Goal: Complete application form: Complete application form

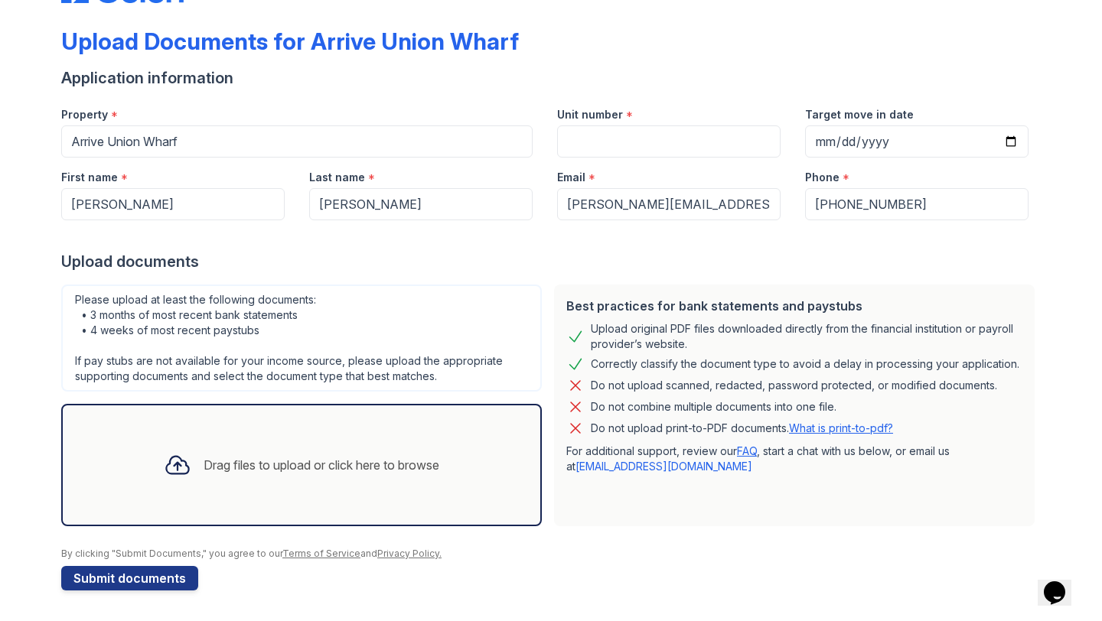
click at [623, 162] on div "Email *" at bounding box center [668, 173] width 223 height 31
click at [620, 151] on input "Unit number" at bounding box center [668, 141] width 223 height 32
type input "201"
click at [1008, 132] on input "Target move in date" at bounding box center [916, 141] width 223 height 32
click at [1008, 137] on input "Target move in date" at bounding box center [916, 141] width 223 height 32
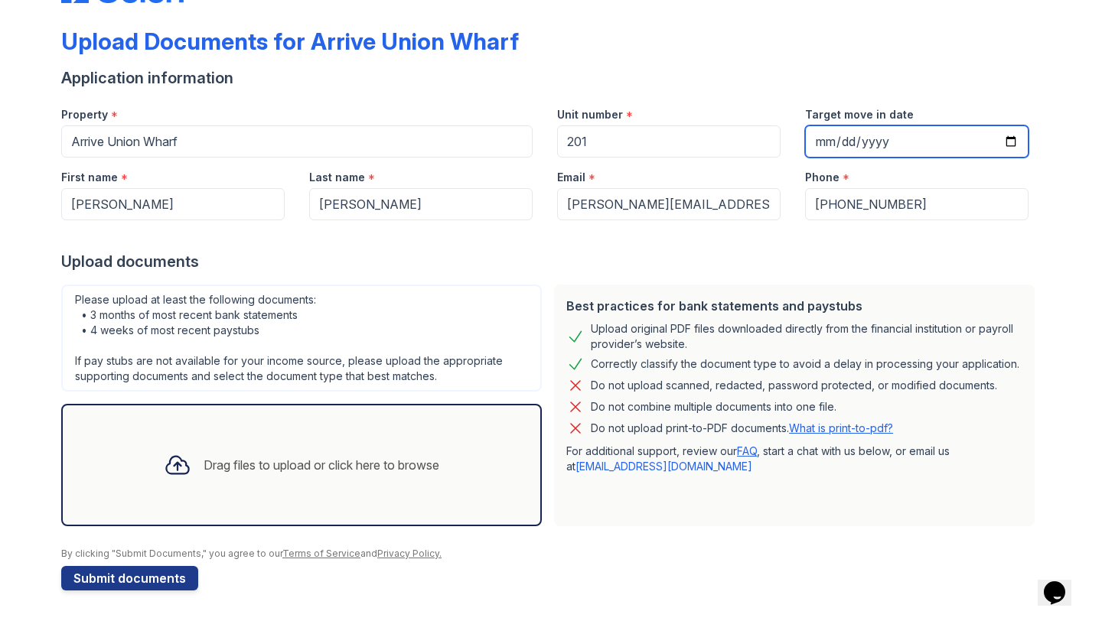
type input "[DATE]"
click at [761, 241] on div at bounding box center [550, 235] width 979 height 31
click at [264, 468] on div "Drag files to upload or click here to browse" at bounding box center [322, 465] width 236 height 18
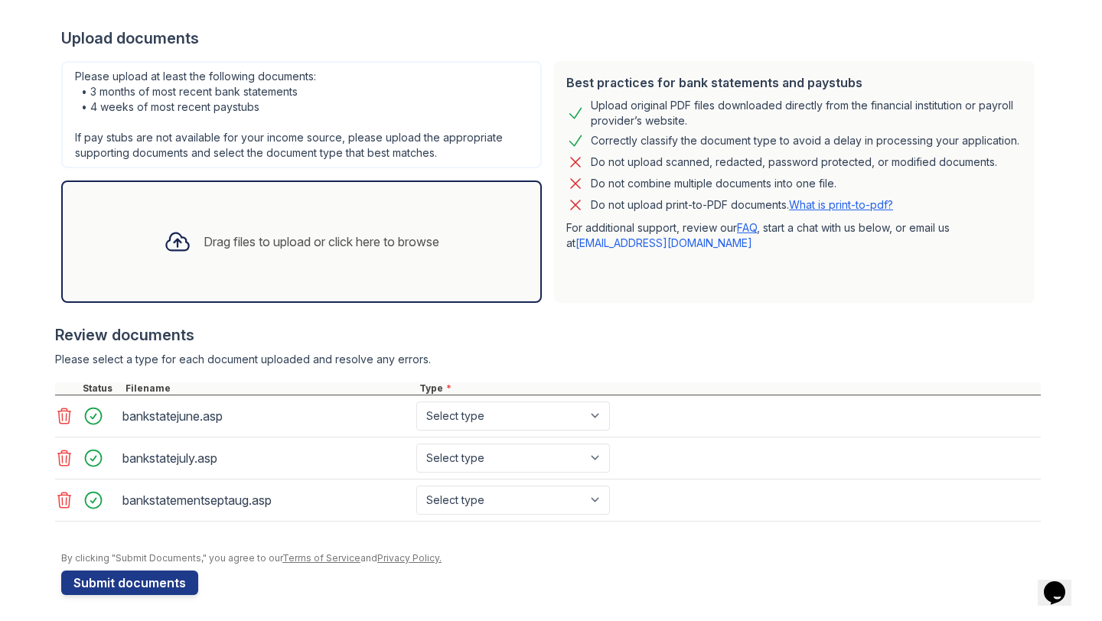
scroll to position [289, 0]
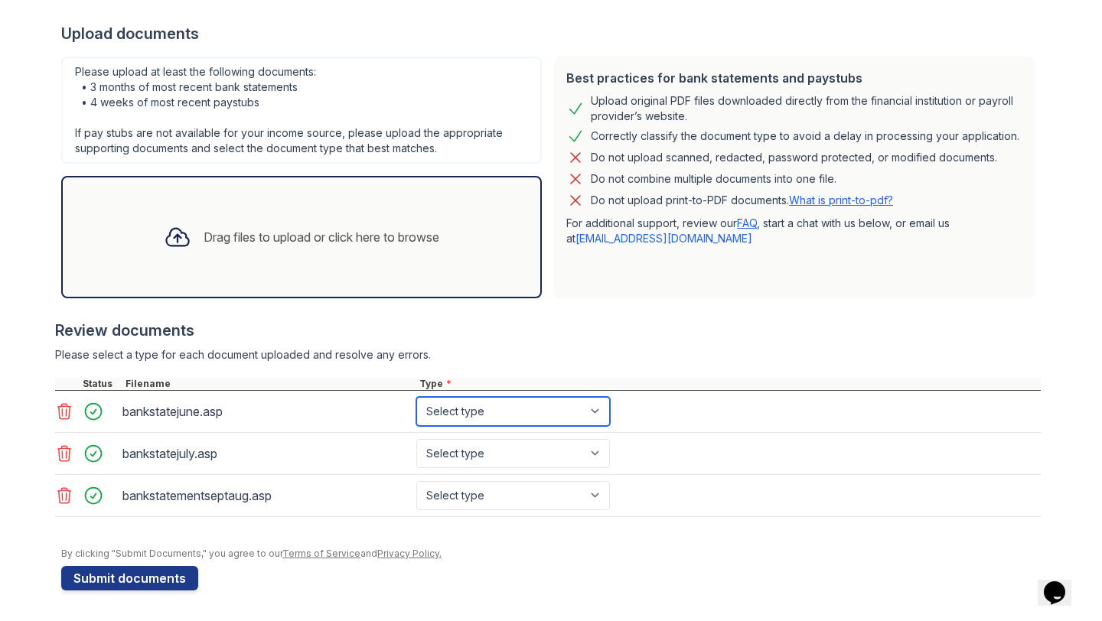
click at [456, 414] on select "Select type Paystub Bank Statement Offer Letter Tax Documents Benefit Award Let…" at bounding box center [513, 411] width 194 height 29
select select "bank_statement"
click at [416, 397] on select "Select type Paystub Bank Statement Offer Letter Tax Documents Benefit Award Let…" at bounding box center [513, 411] width 194 height 29
click at [159, 408] on div "bankstatejune.asp" at bounding box center [266, 411] width 288 height 24
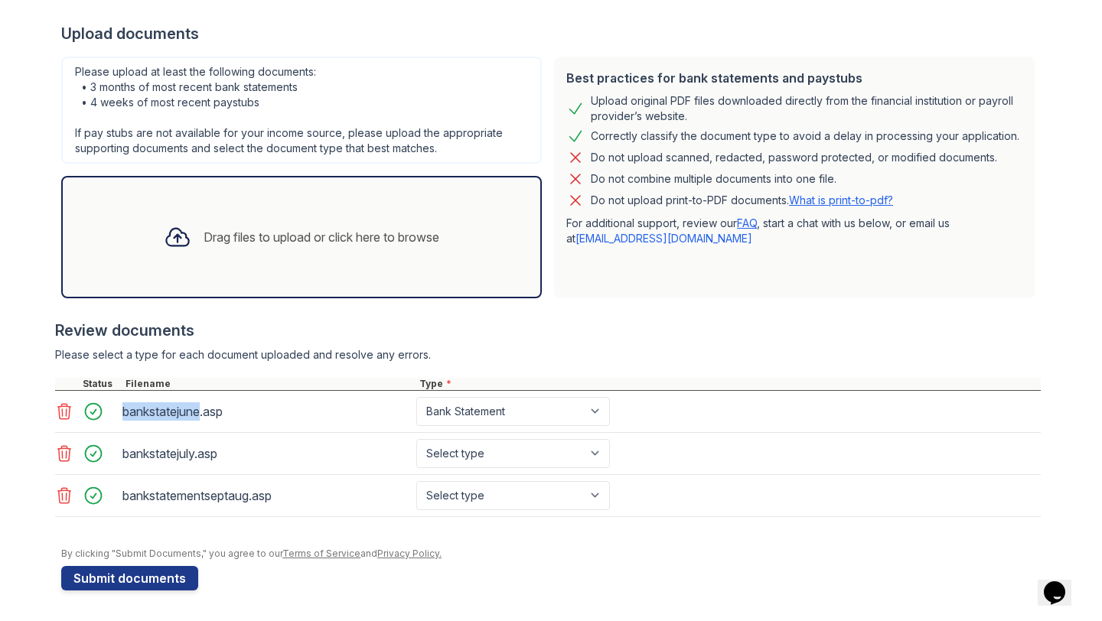
click at [159, 408] on div "bankstatejune.asp" at bounding box center [266, 411] width 288 height 24
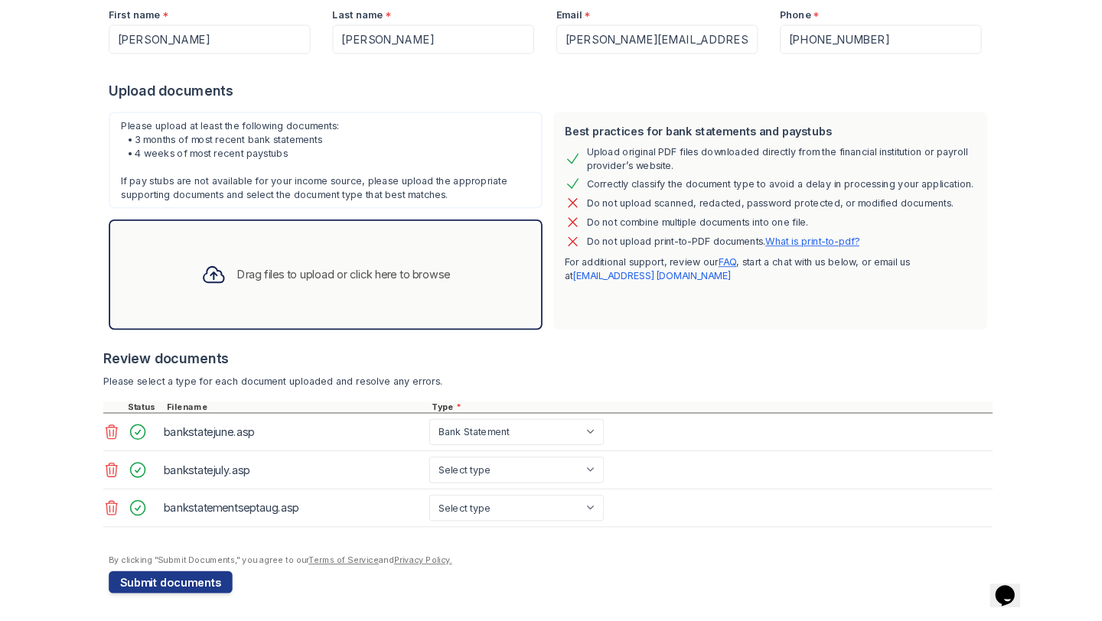
scroll to position [222, 0]
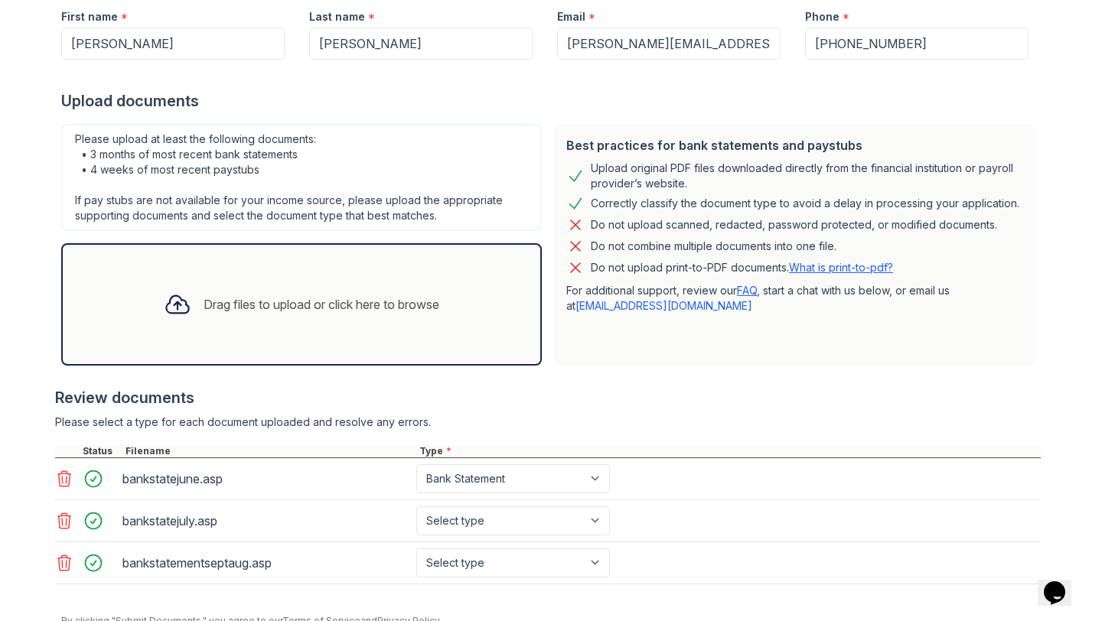
click at [233, 343] on div "Drag files to upload or click here to browse" at bounding box center [301, 304] width 481 height 122
click at [69, 473] on icon at bounding box center [64, 478] width 13 height 15
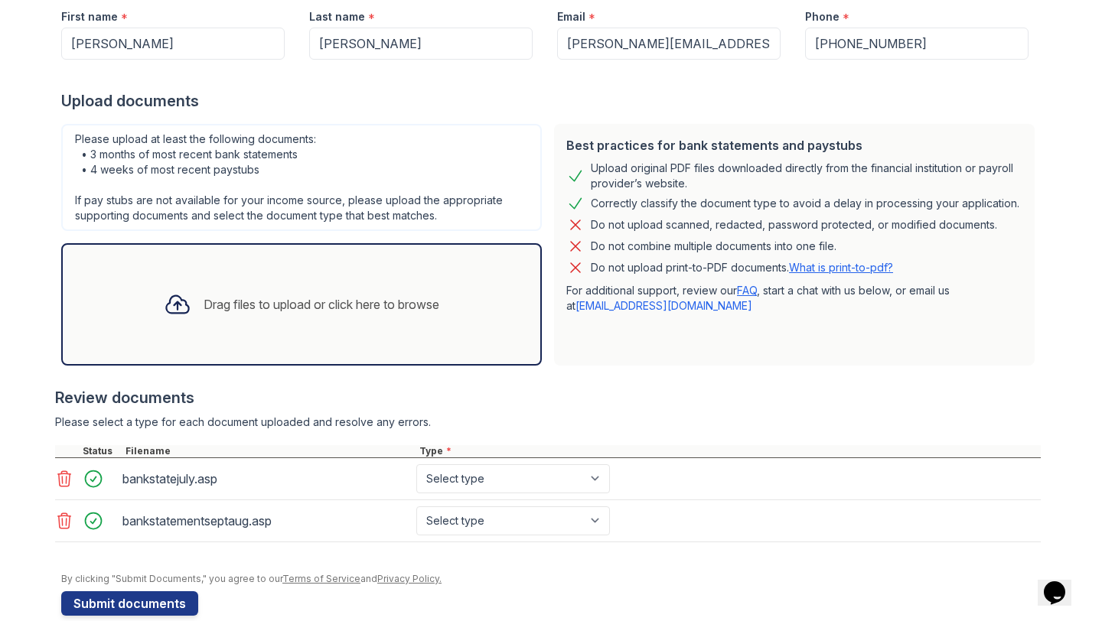
click at [70, 474] on icon at bounding box center [64, 478] width 13 height 15
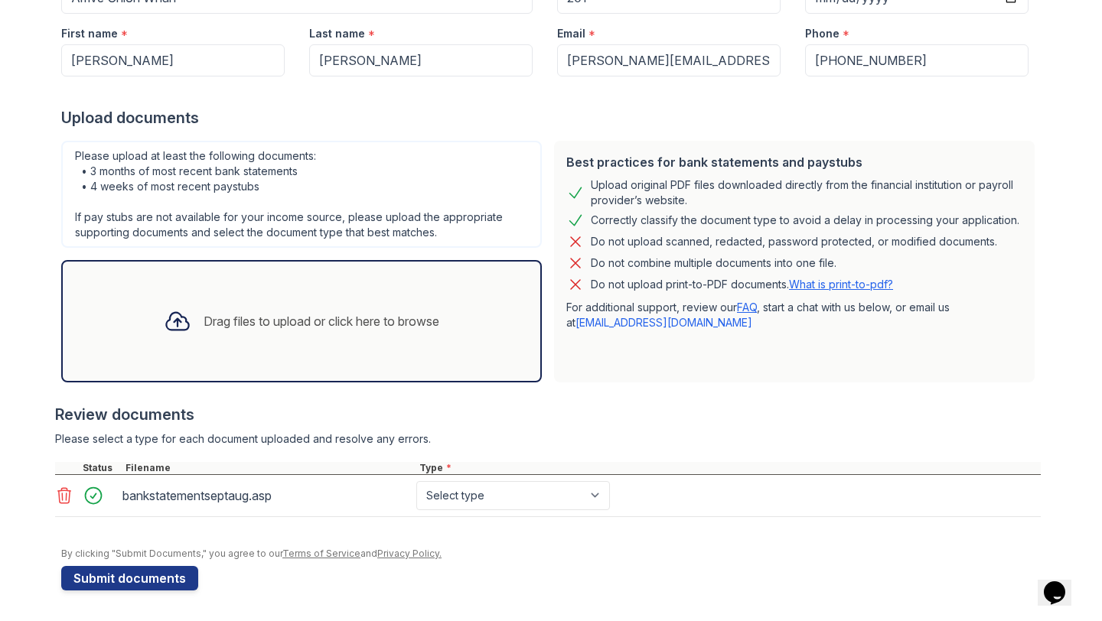
click at [55, 488] on icon at bounding box center [64, 496] width 18 height 18
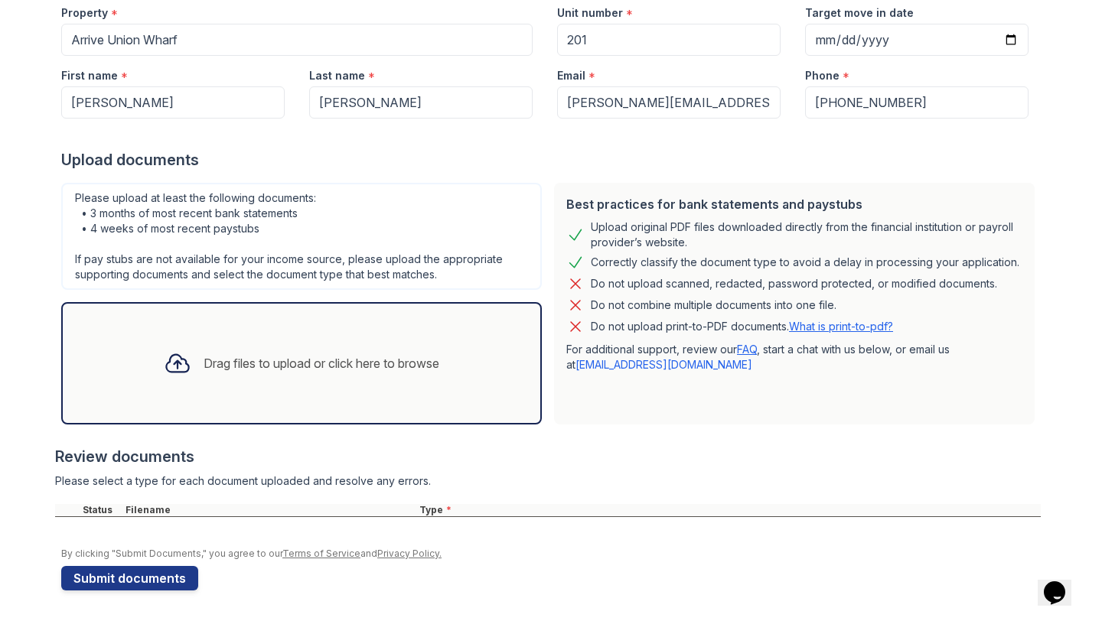
scroll to position [163, 0]
click at [179, 572] on button "Submit documents" at bounding box center [129, 578] width 137 height 24
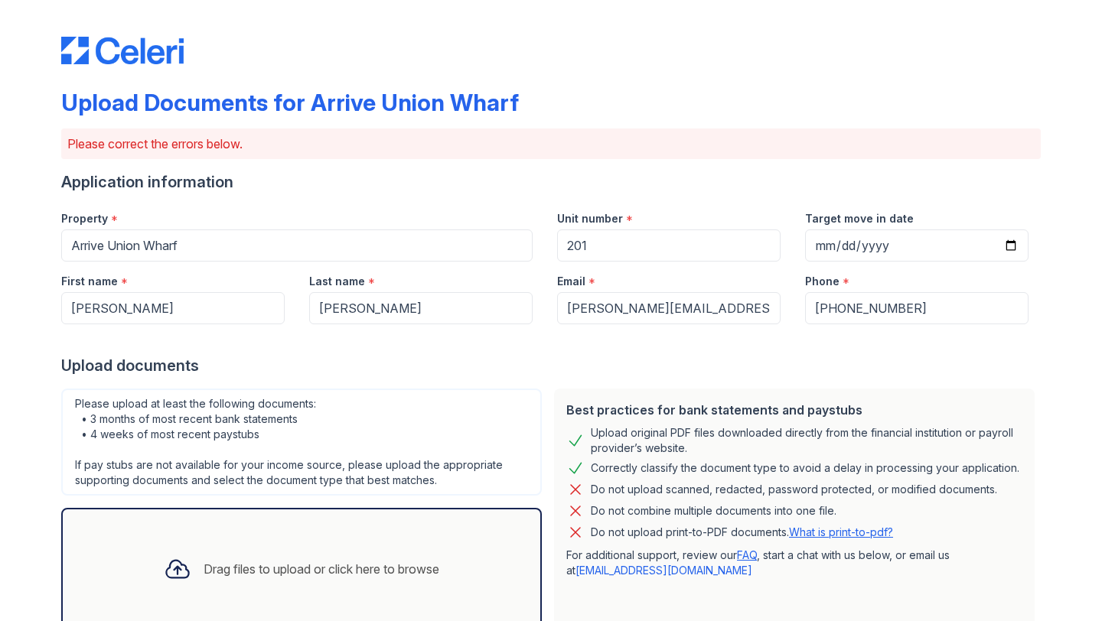
scroll to position [184, 0]
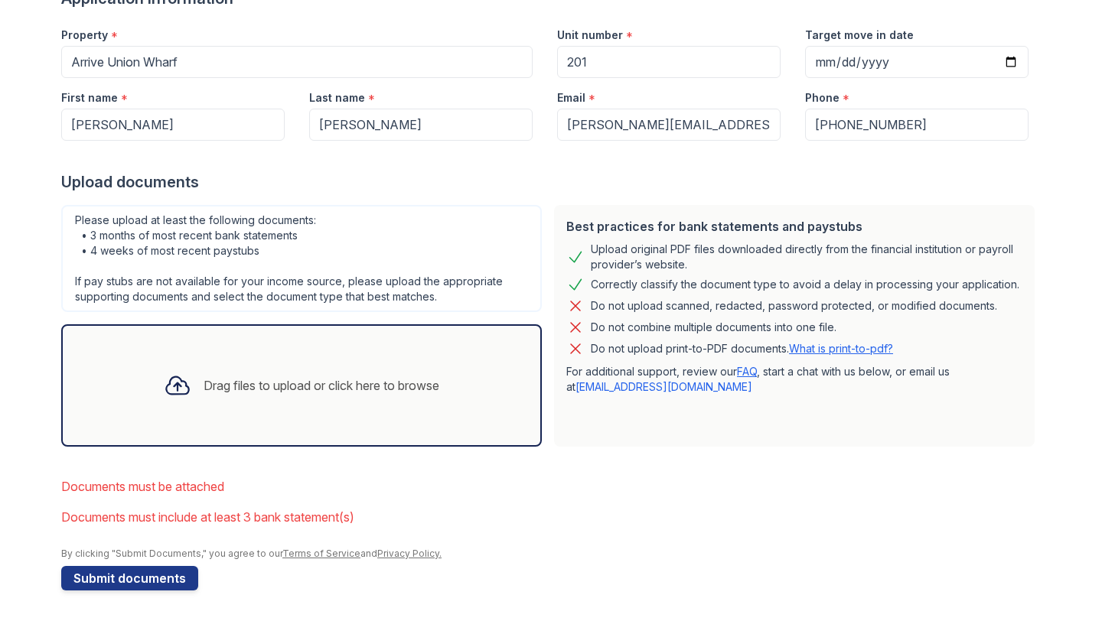
click at [241, 380] on div "Drag files to upload or click here to browse" at bounding box center [322, 385] width 236 height 18
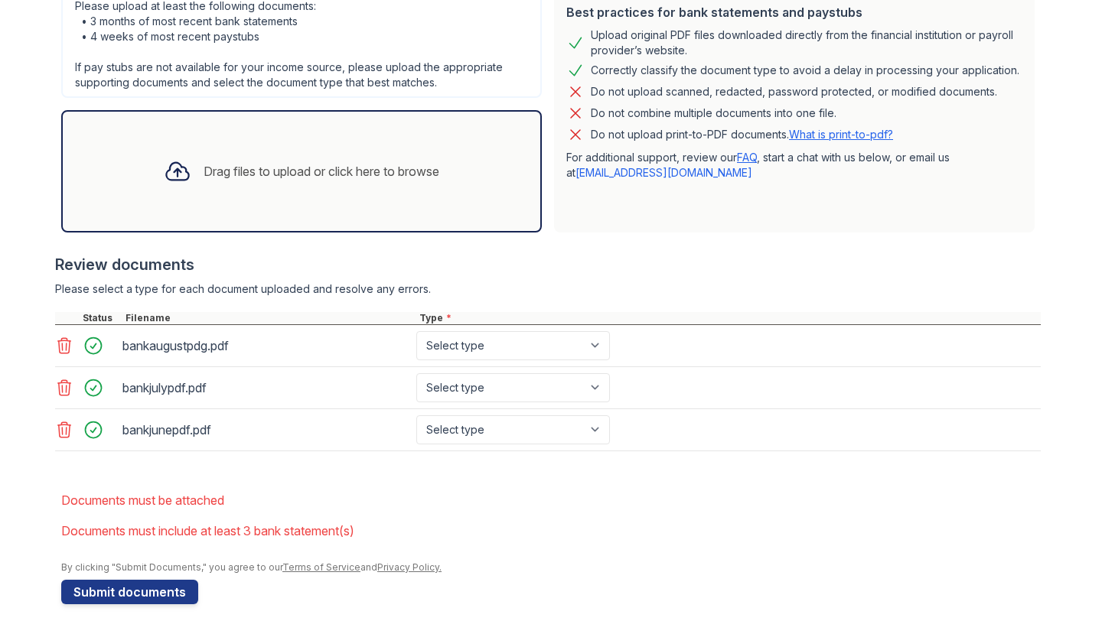
scroll to position [412, 0]
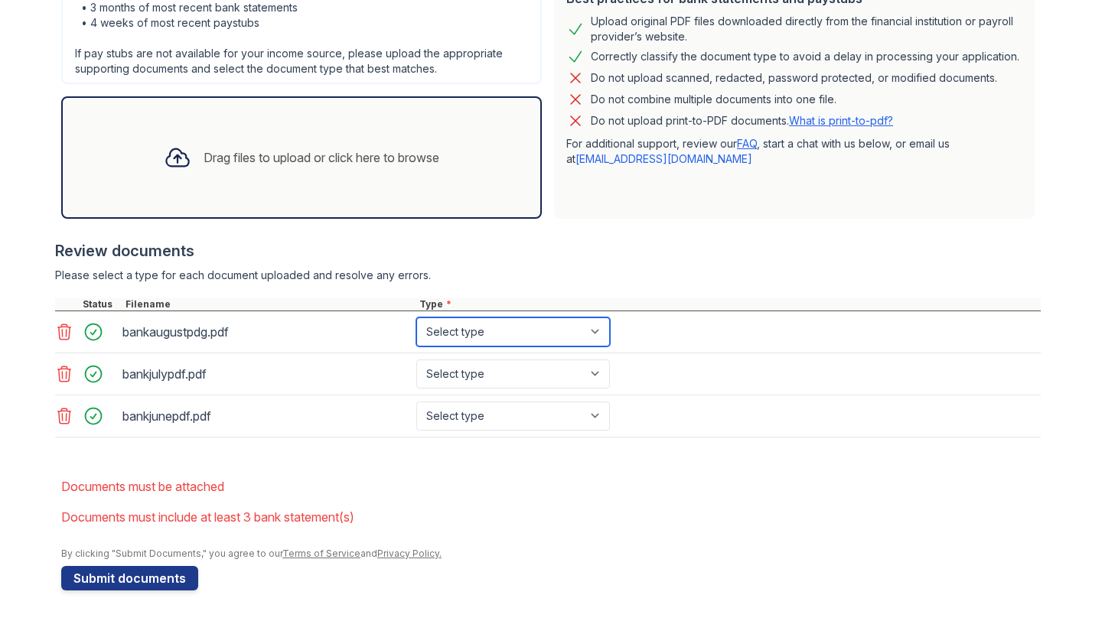
click at [537, 328] on select "Select type Paystub Bank Statement Offer Letter Tax Documents Benefit Award Let…" at bounding box center [513, 332] width 194 height 29
select select "bank_statement"
click at [416, 318] on select "Select type Paystub Bank Statement Offer Letter Tax Documents Benefit Award Let…" at bounding box center [513, 332] width 194 height 29
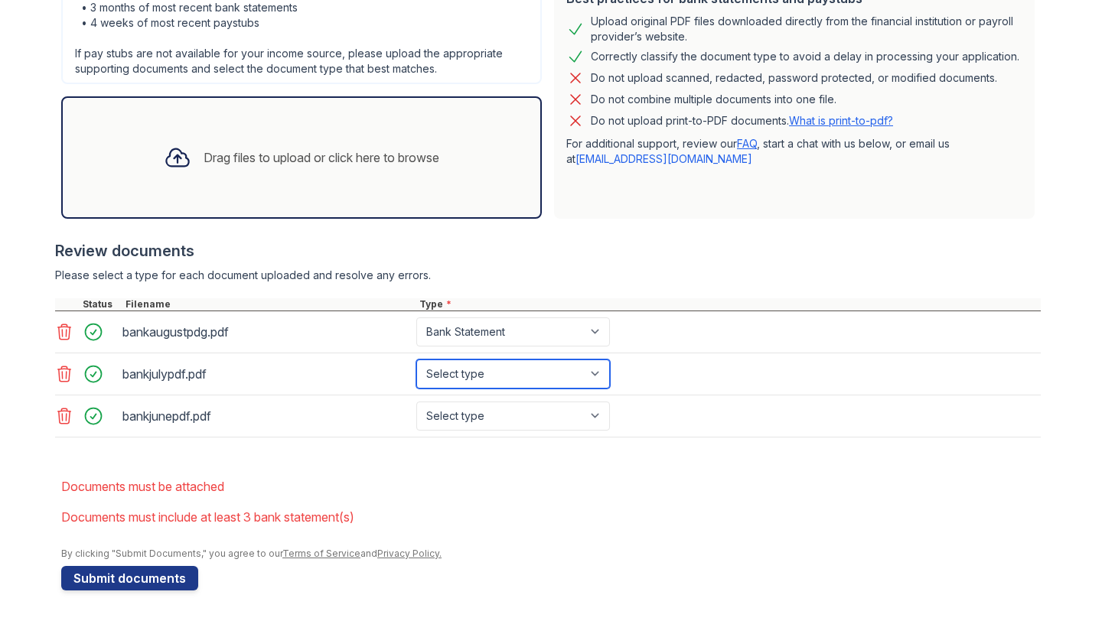
click at [539, 370] on select "Select type Paystub Bank Statement Offer Letter Tax Documents Benefit Award Let…" at bounding box center [513, 374] width 194 height 29
select select "bank_statement"
click at [416, 360] on select "Select type Paystub Bank Statement Offer Letter Tax Documents Benefit Award Let…" at bounding box center [513, 374] width 194 height 29
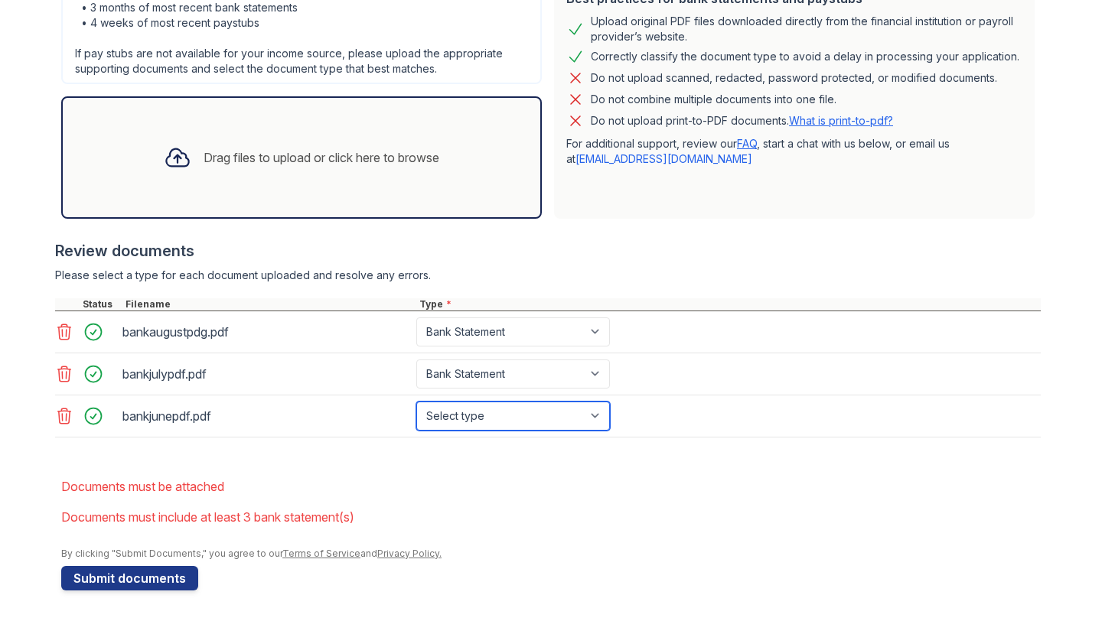
click at [531, 408] on select "Select type Paystub Bank Statement Offer Letter Tax Documents Benefit Award Let…" at bounding box center [513, 416] width 194 height 29
select select "bank_statement"
click at [416, 402] on select "Select type Paystub Bank Statement Offer Letter Tax Documents Benefit Award Let…" at bounding box center [513, 416] width 194 height 29
click at [229, 115] on div "Drag files to upload or click here to browse" at bounding box center [301, 157] width 481 height 122
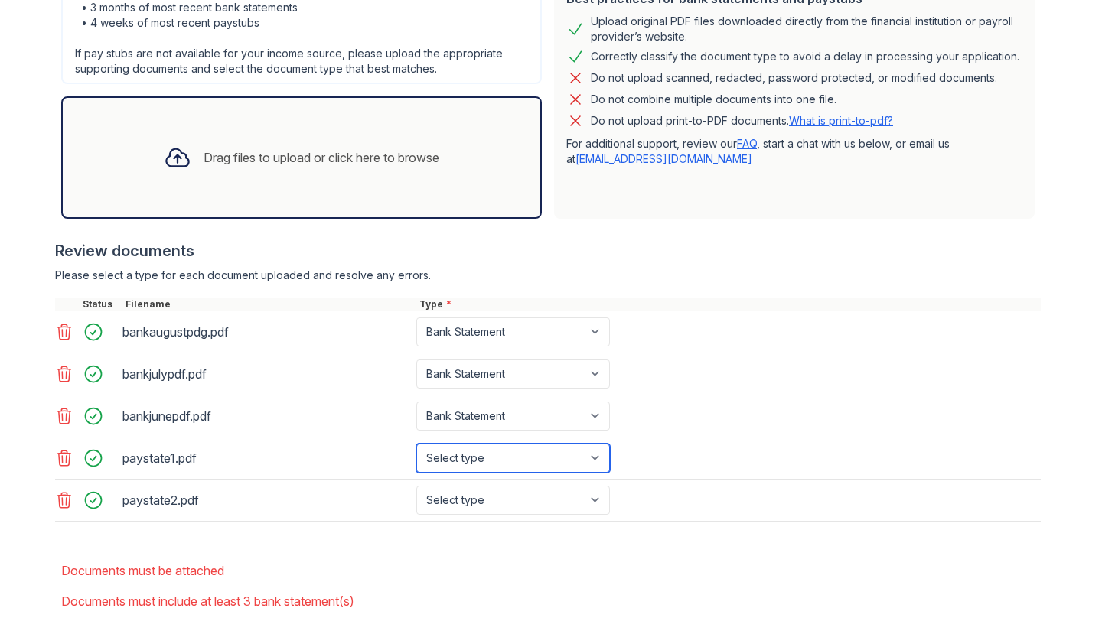
click at [588, 468] on select "Select type Paystub Bank Statement Offer Letter Tax Documents Benefit Award Let…" at bounding box center [513, 458] width 194 height 29
select select "paystub"
click at [416, 444] on select "Select type Paystub Bank Statement Offer Letter Tax Documents Benefit Award Let…" at bounding box center [513, 458] width 194 height 29
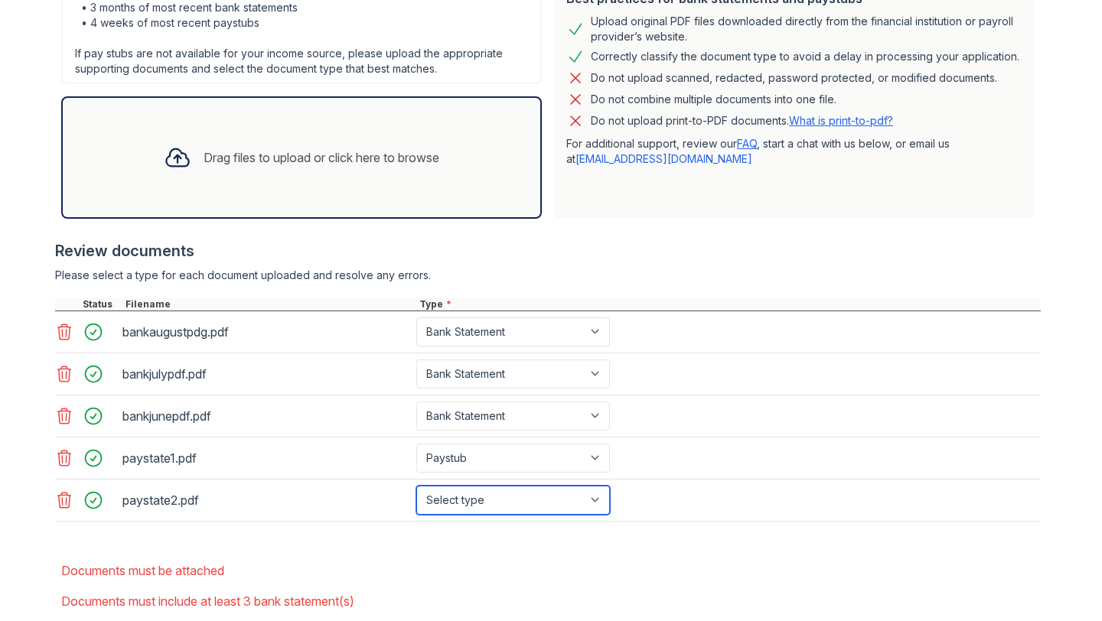
click at [581, 494] on select "Select type Paystub Bank Statement Offer Letter Tax Documents Benefit Award Let…" at bounding box center [513, 500] width 194 height 29
select select "paystub"
click at [416, 486] on select "Select type Paystub Bank Statement Offer Letter Tax Documents Benefit Award Let…" at bounding box center [513, 500] width 194 height 29
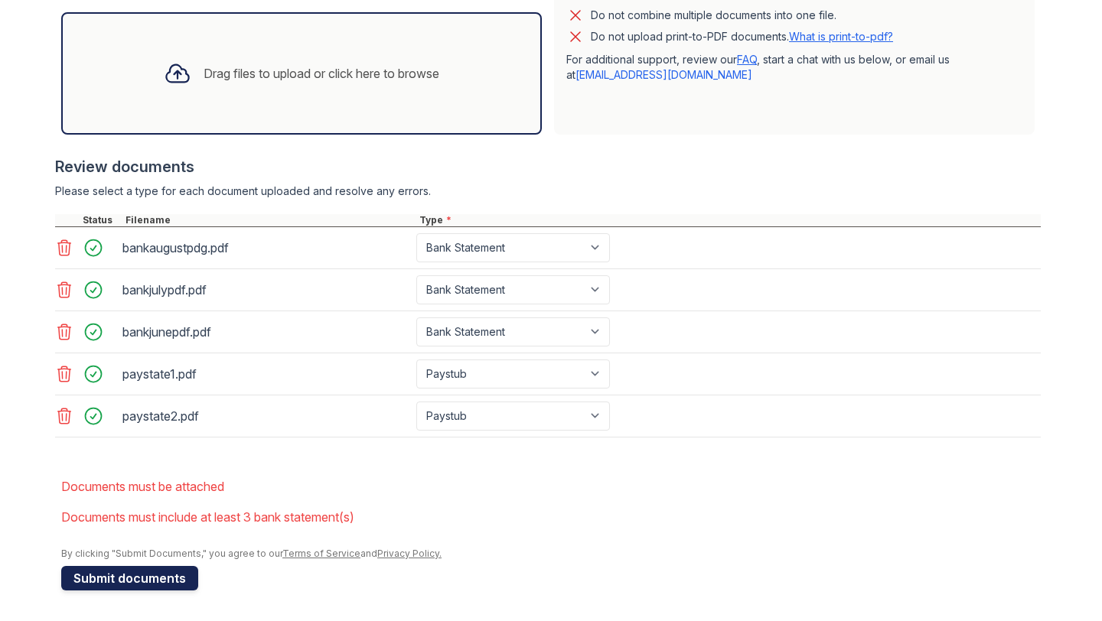
click at [140, 582] on button "Submit documents" at bounding box center [129, 578] width 137 height 24
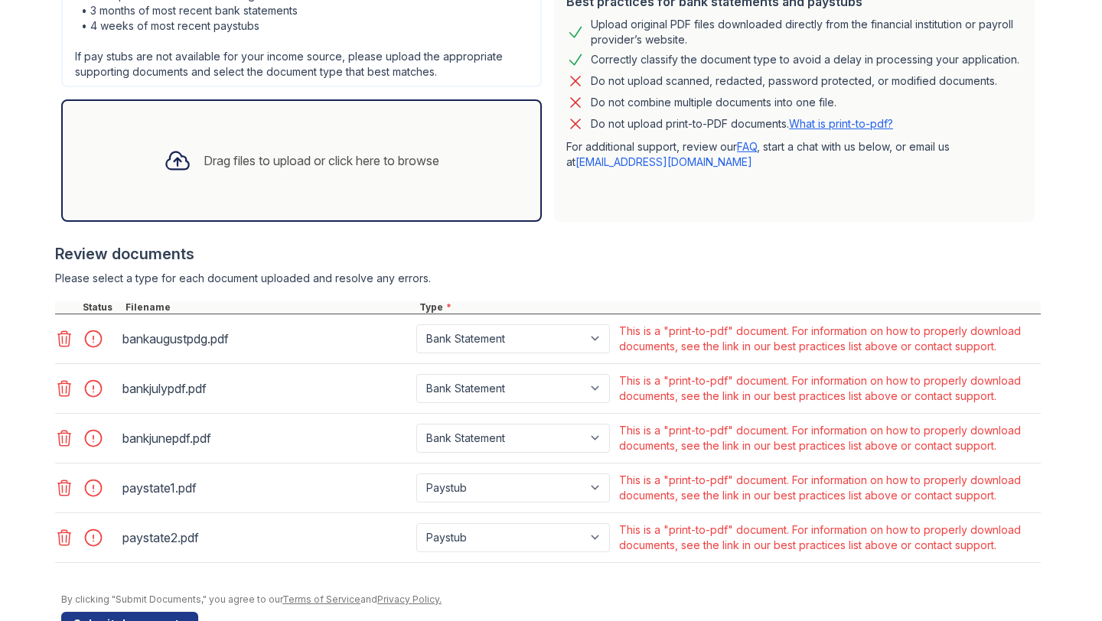
scroll to position [441, 0]
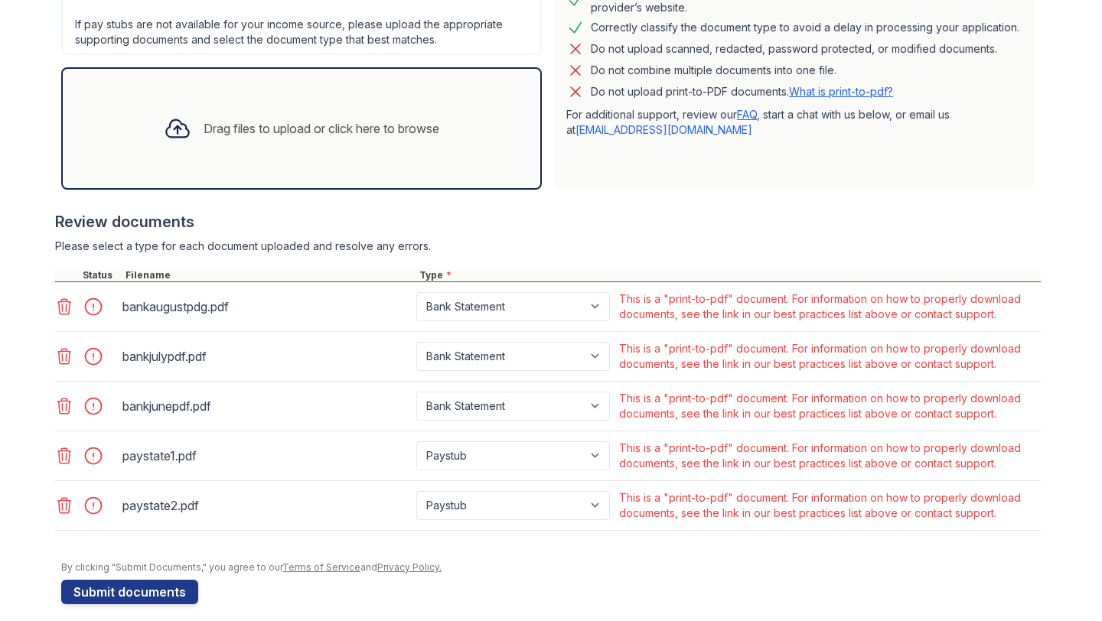
click at [62, 305] on icon at bounding box center [64, 306] width 13 height 15
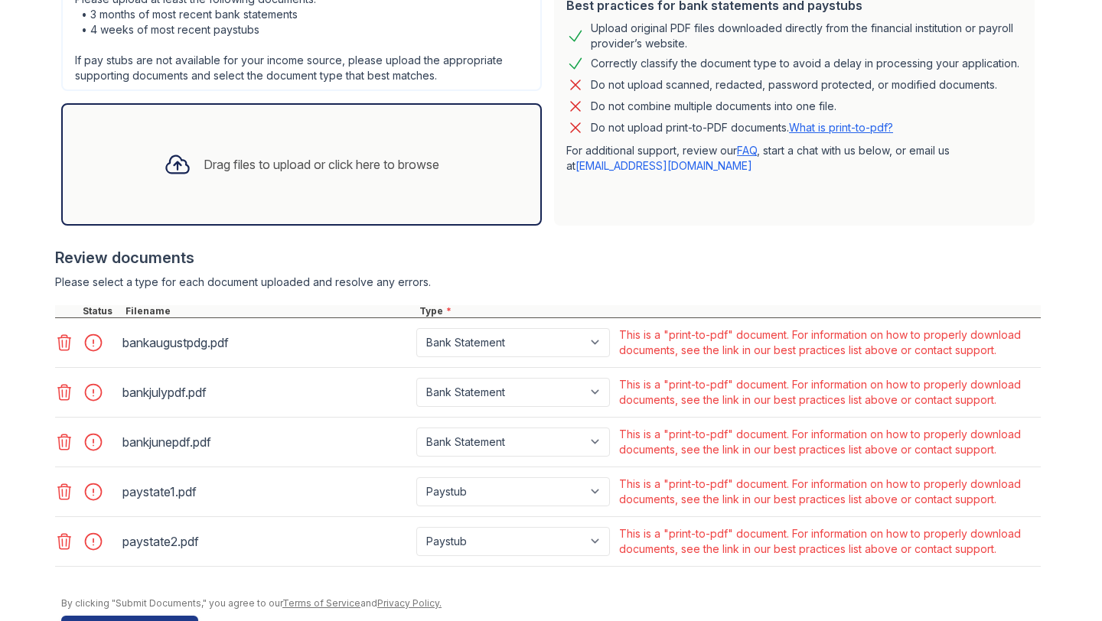
click at [62, 305] on div at bounding box center [548, 297] width 986 height 15
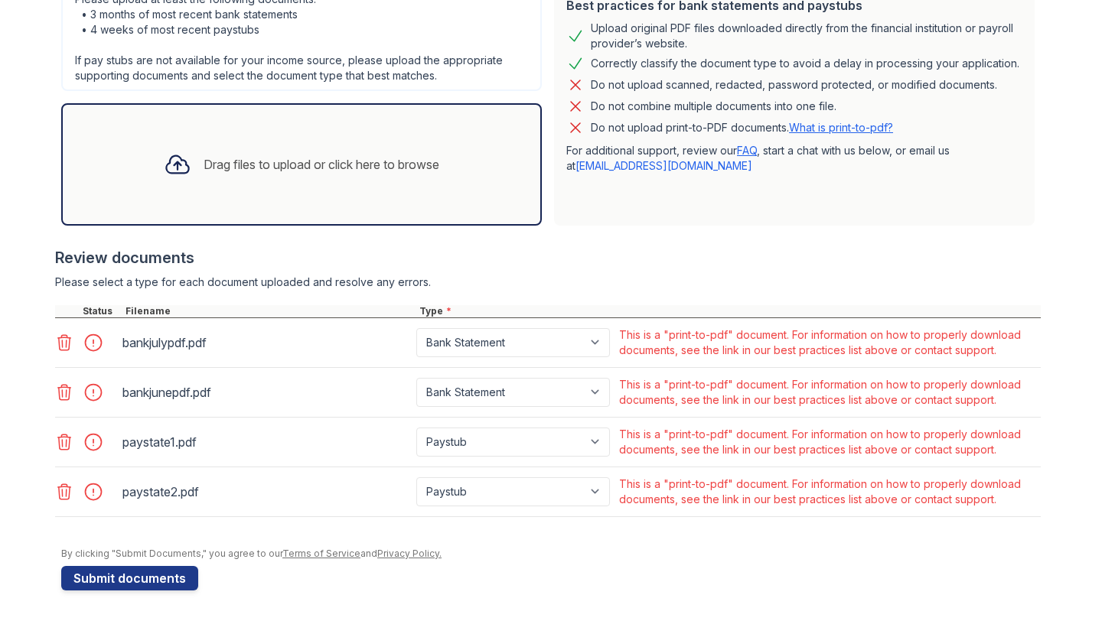
click at [62, 305] on div at bounding box center [548, 297] width 986 height 15
click at [62, 339] on icon at bounding box center [64, 343] width 18 height 18
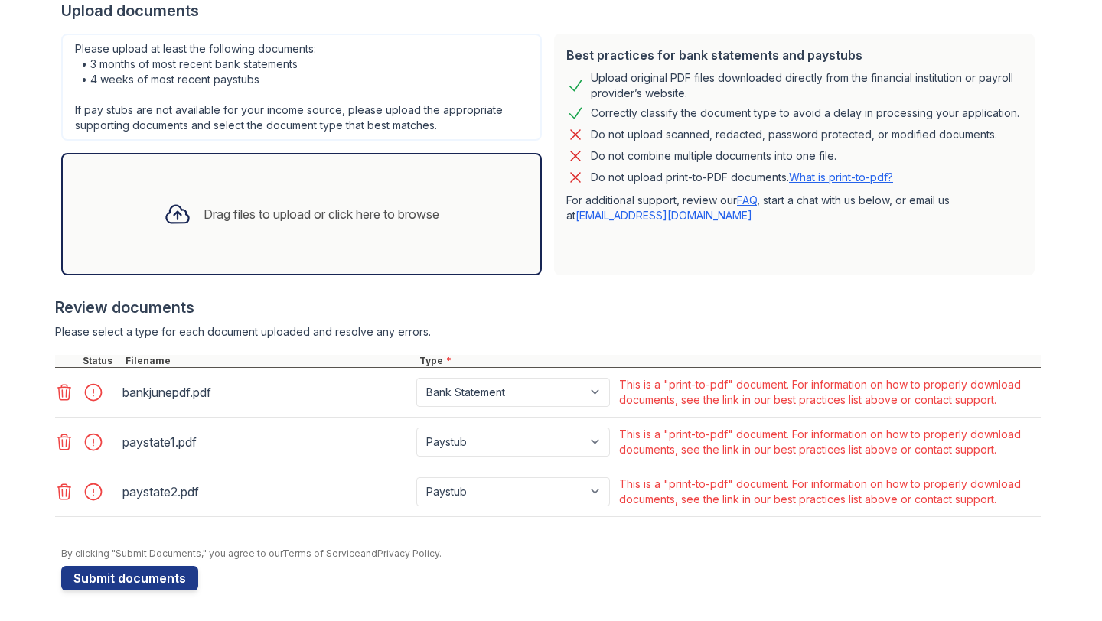
click at [61, 386] on icon at bounding box center [64, 392] width 13 height 15
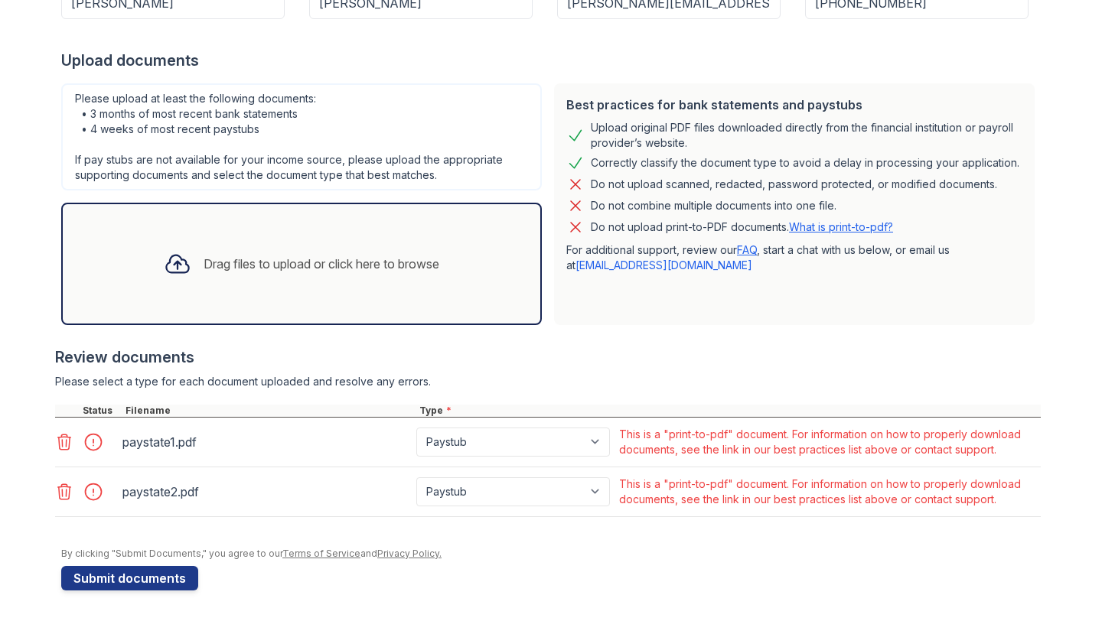
click at [65, 438] on icon at bounding box center [64, 442] width 18 height 18
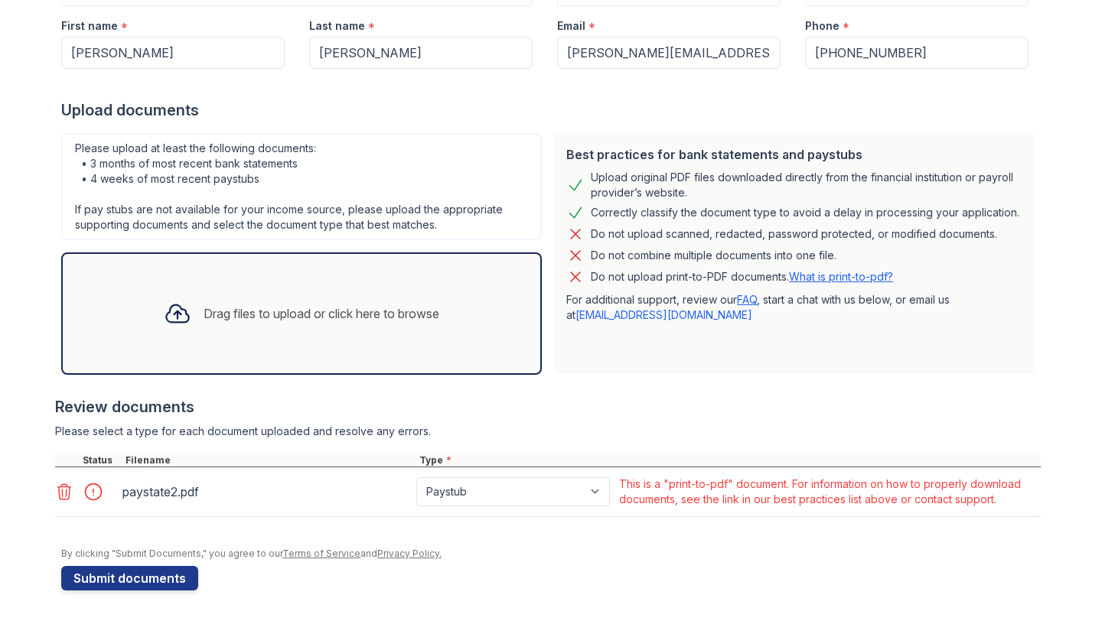
click at [69, 494] on icon at bounding box center [64, 491] width 13 height 15
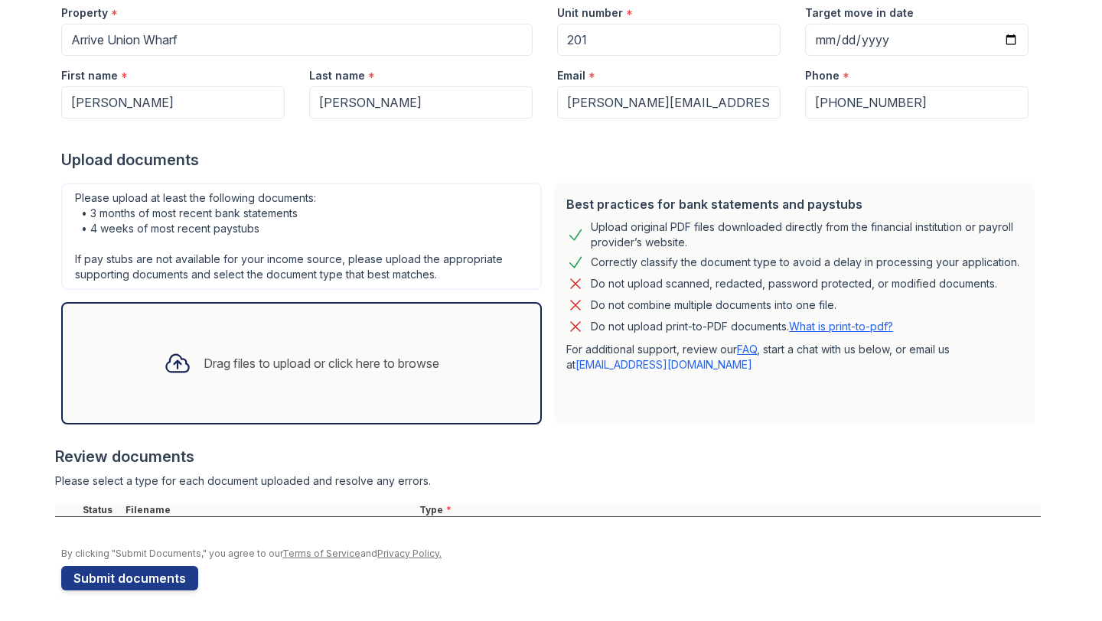
scroll to position [206, 0]
click at [226, 343] on div "Drag files to upload or click here to browse" at bounding box center [301, 363] width 300 height 52
click at [246, 355] on div "Drag files to upload or click here to browse" at bounding box center [322, 363] width 236 height 18
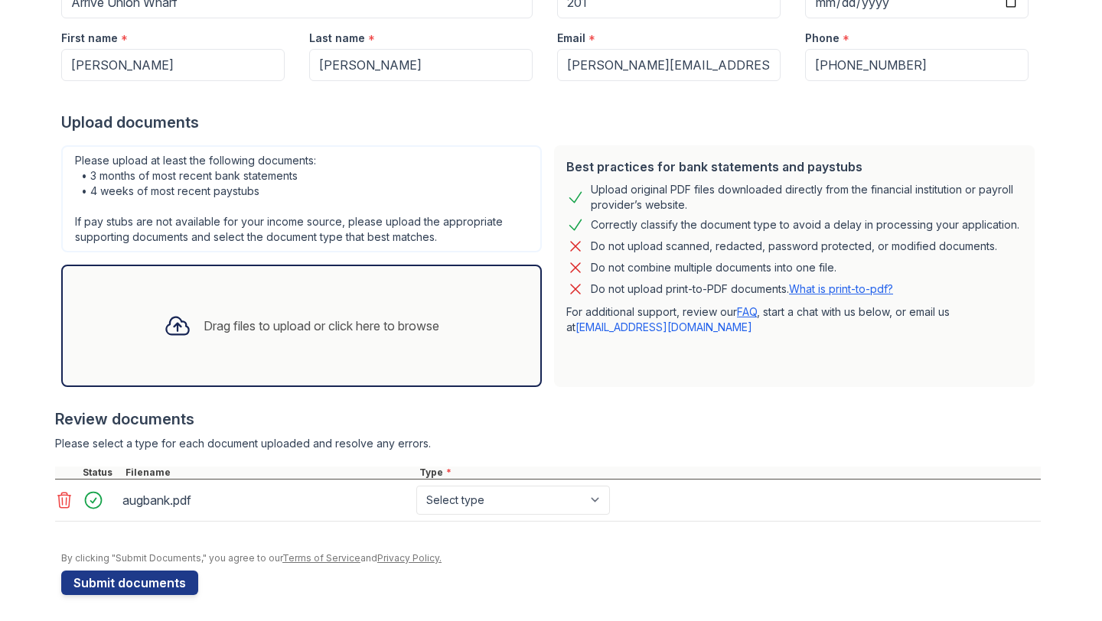
scroll to position [248, 0]
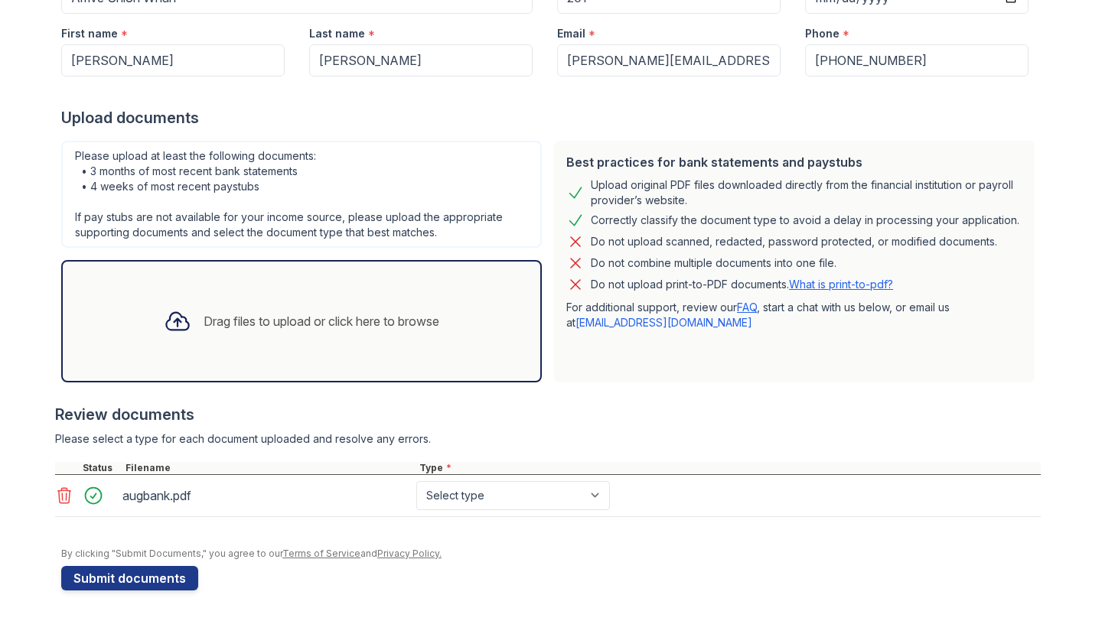
click at [459, 513] on div "augbank.pdf Select type Paystub Bank Statement Offer Letter Tax Documents Benef…" at bounding box center [548, 496] width 986 height 42
click at [458, 493] on select "Select type Paystub Bank Statement Offer Letter Tax Documents Benefit Award Let…" at bounding box center [513, 495] width 194 height 29
select select "bank_statement"
click at [416, 481] on select "Select type Paystub Bank Statement Offer Letter Tax Documents Benefit Award Let…" at bounding box center [513, 495] width 194 height 29
click at [95, 572] on button "Submit documents" at bounding box center [129, 578] width 137 height 24
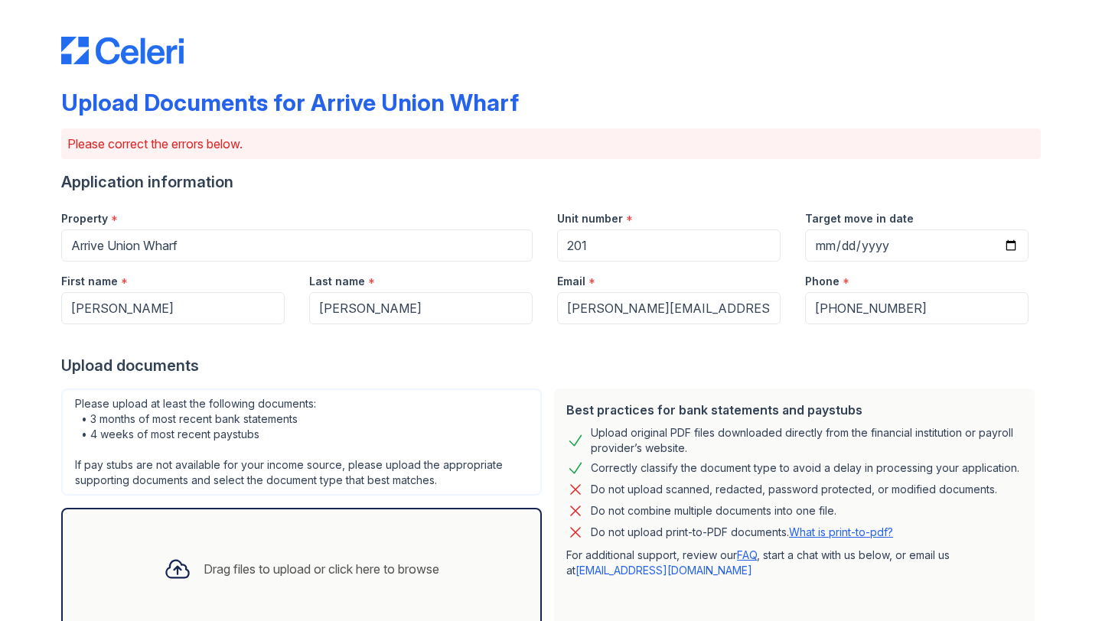
scroll to position [335, 0]
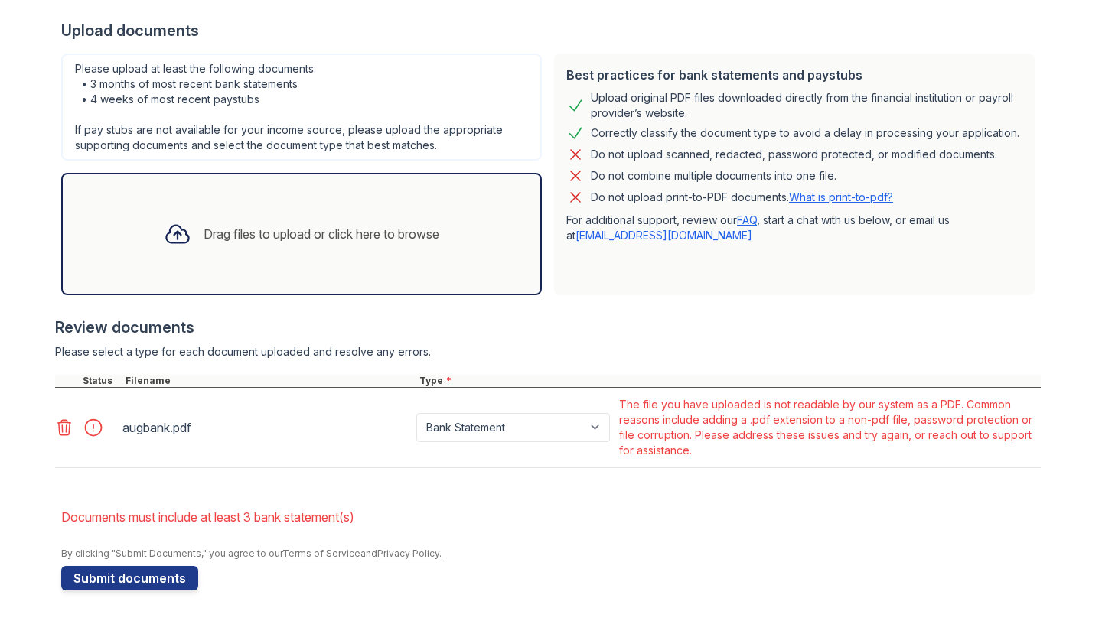
click at [52, 428] on div "Upload Documents for Arrive Union Wharf Please correct the errors below. Applic…" at bounding box center [550, 143] width 1053 height 956
click at [64, 428] on icon at bounding box center [64, 428] width 18 height 18
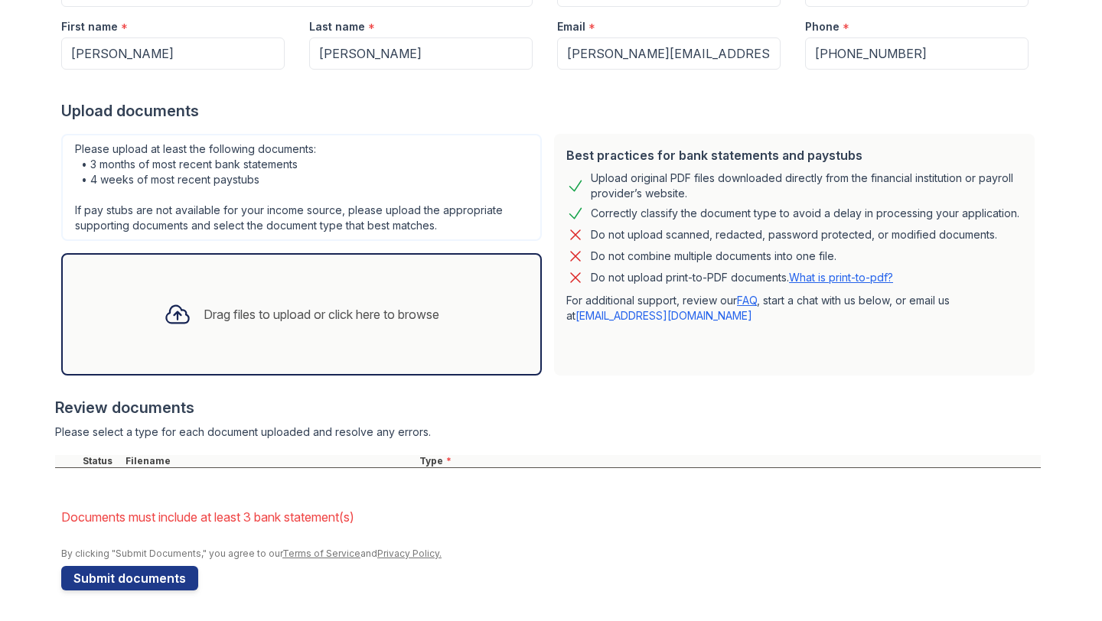
click at [141, 363] on div "Drag files to upload or click here to browse" at bounding box center [301, 314] width 481 height 122
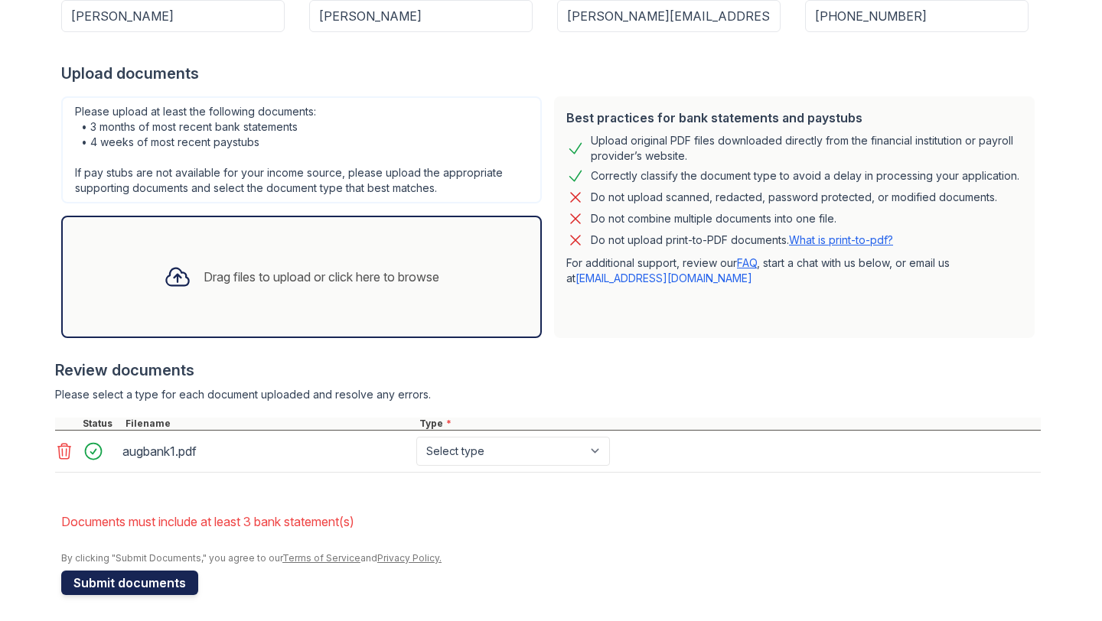
scroll to position [297, 0]
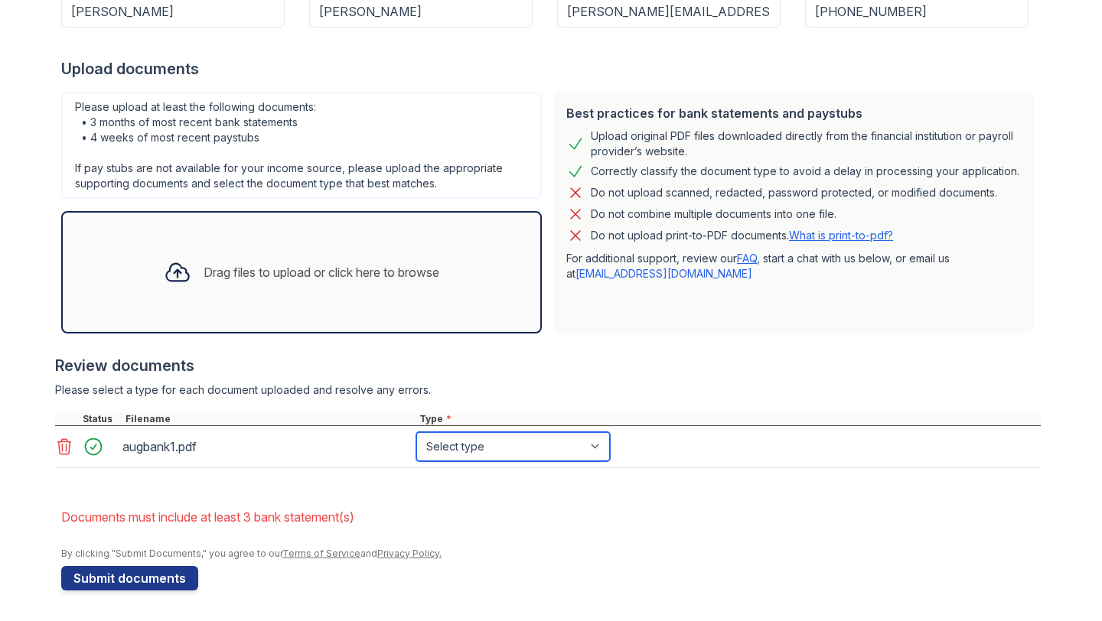
click at [498, 454] on select "Select type Paystub Bank Statement Offer Letter Tax Documents Benefit Award Let…" at bounding box center [513, 446] width 194 height 29
select select "bank_statement"
click at [416, 432] on select "Select type Paystub Bank Statement Offer Letter Tax Documents Benefit Award Let…" at bounding box center [513, 446] width 194 height 29
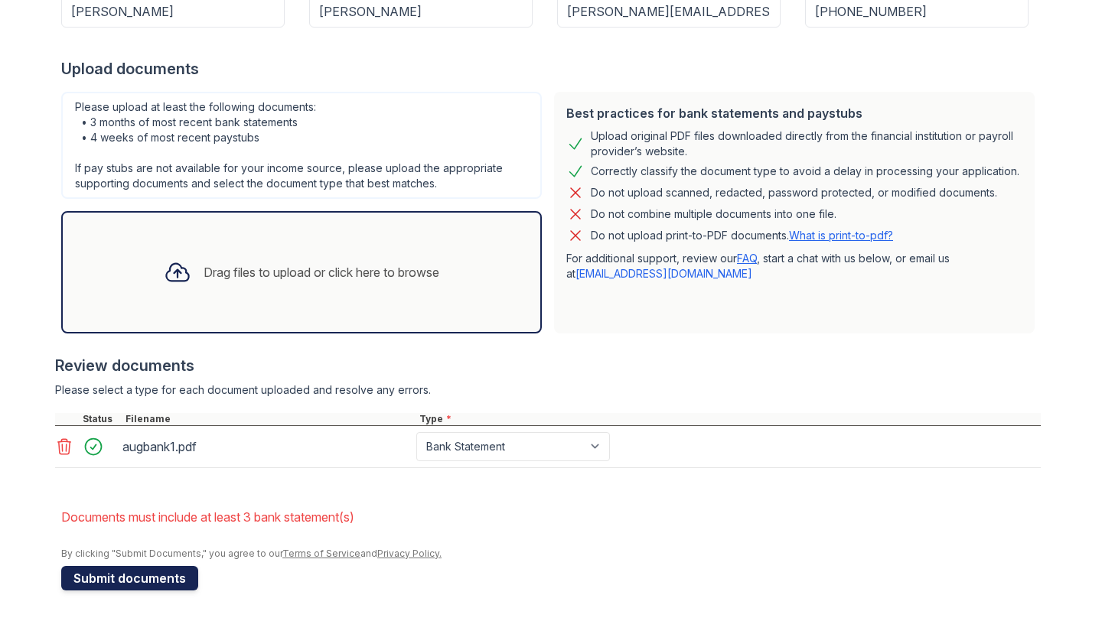
click at [168, 583] on button "Submit documents" at bounding box center [129, 578] width 137 height 24
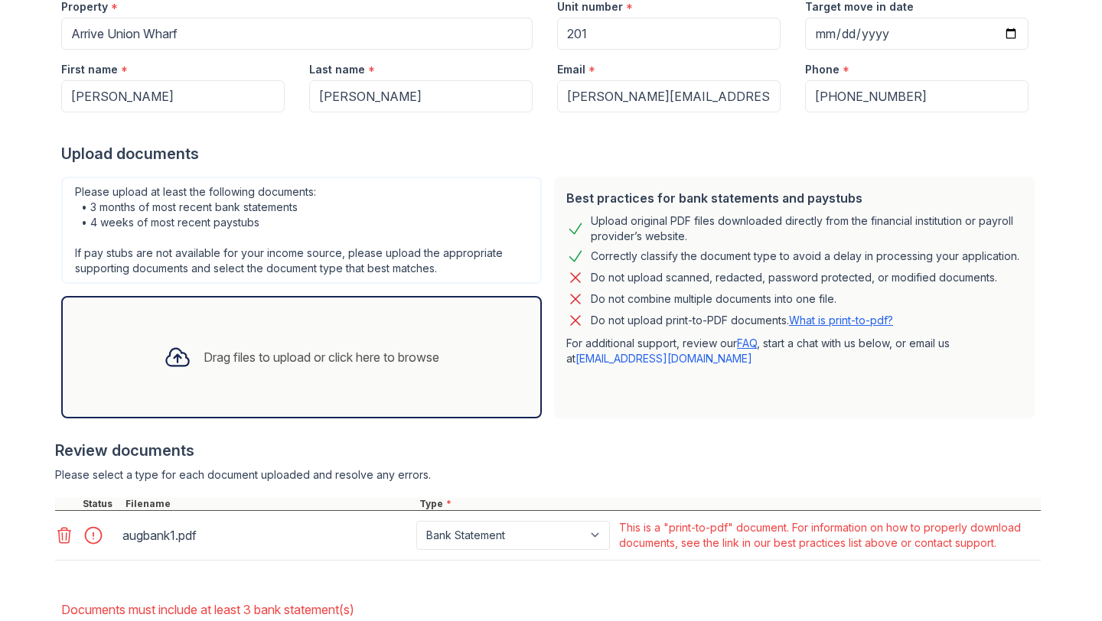
scroll to position [195, 0]
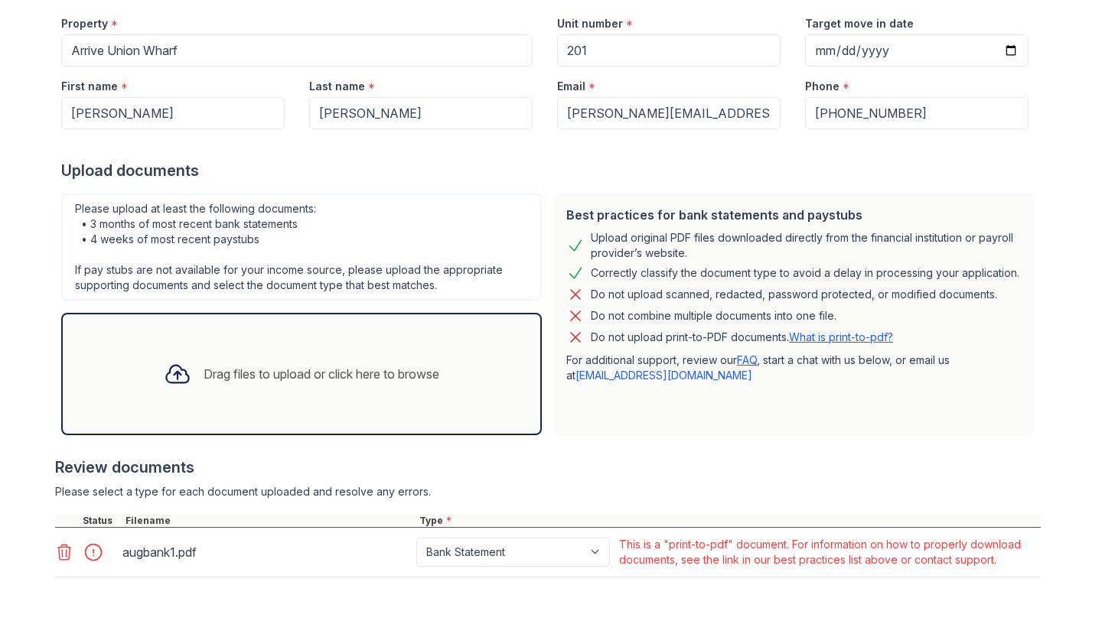
click at [37, 302] on div "Upload Documents for Arrive Union Wharf Please correct the errors below. Applic…" at bounding box center [550, 268] width 1053 height 926
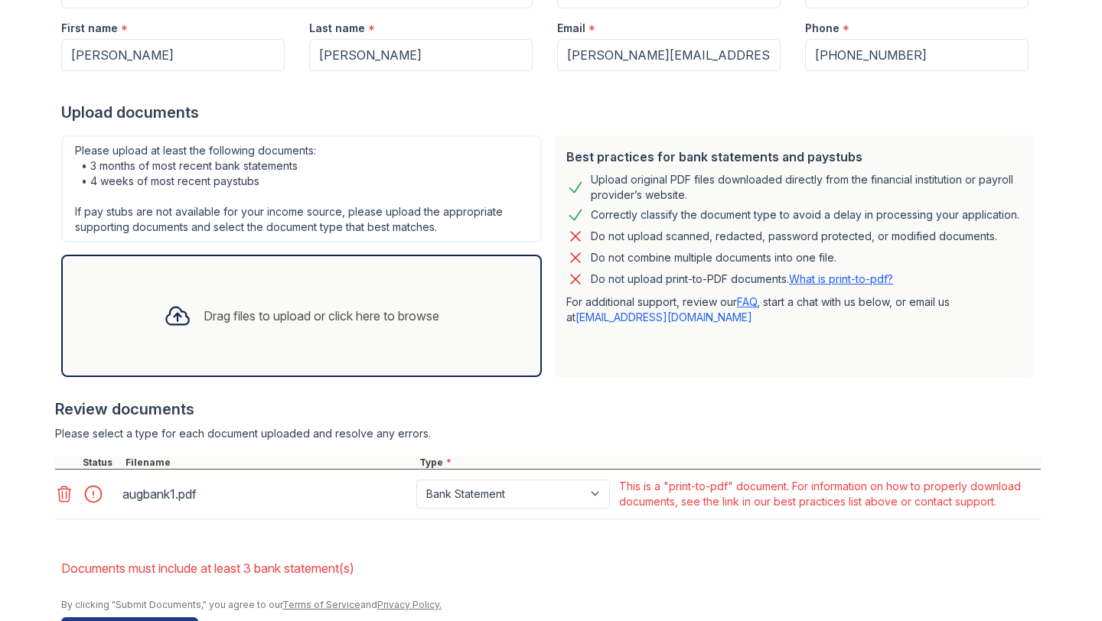
scroll to position [256, 0]
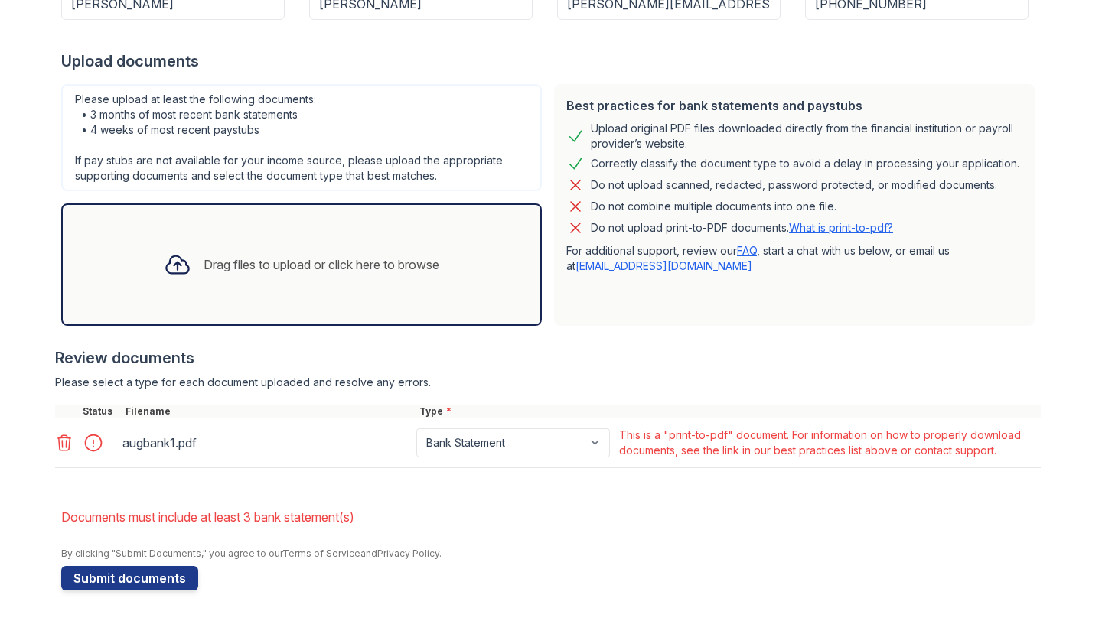
click at [58, 446] on icon at bounding box center [64, 443] width 18 height 18
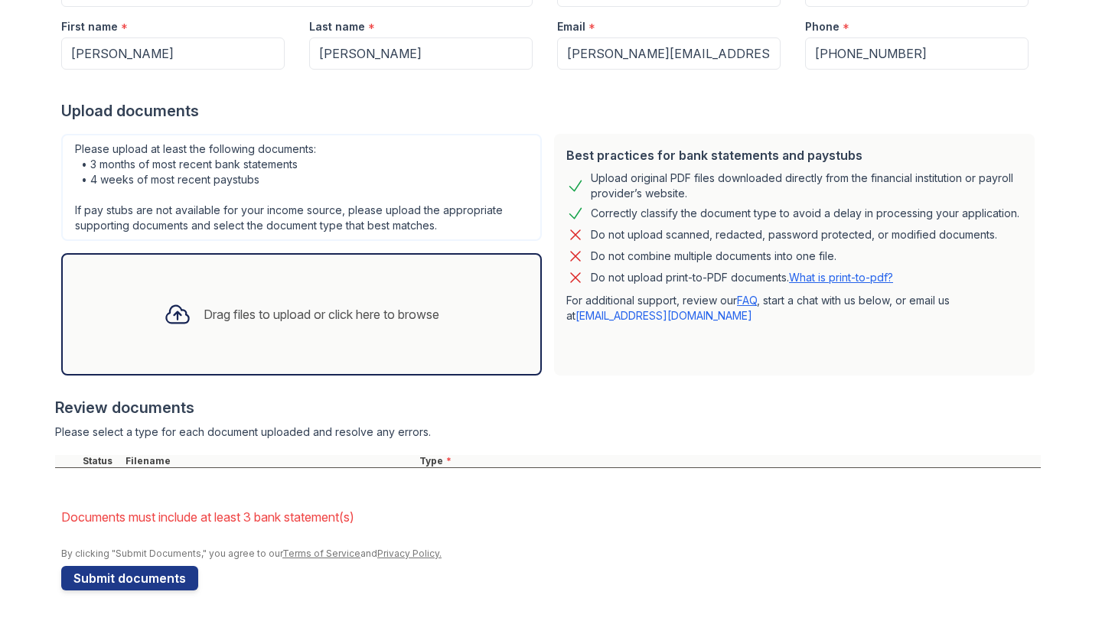
click at [230, 298] on div "Drag files to upload or click here to browse" at bounding box center [301, 314] width 300 height 52
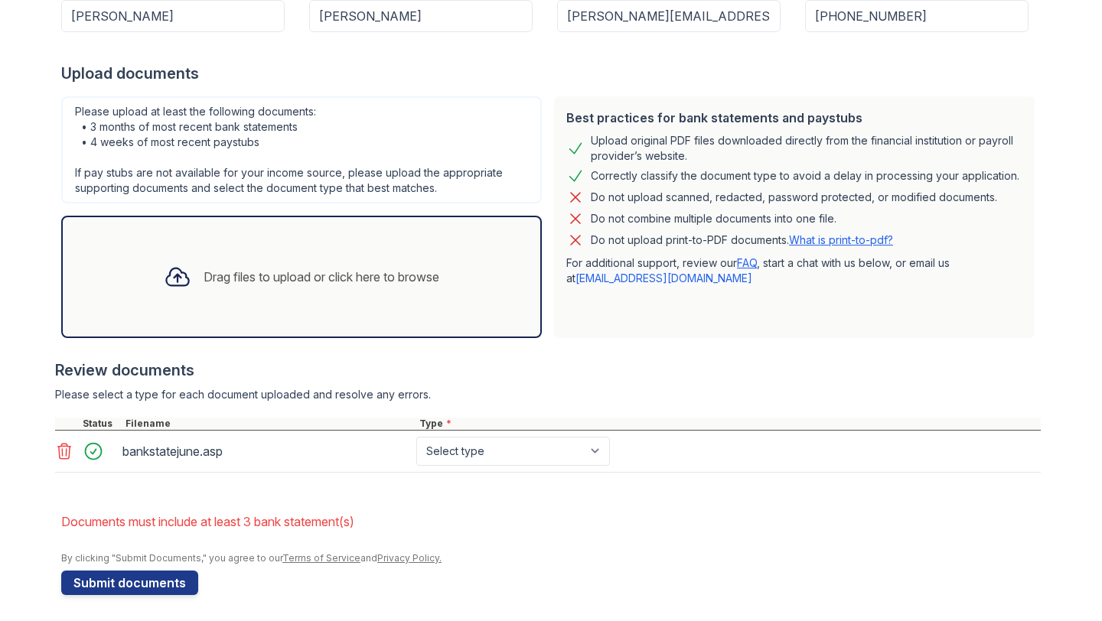
scroll to position [297, 0]
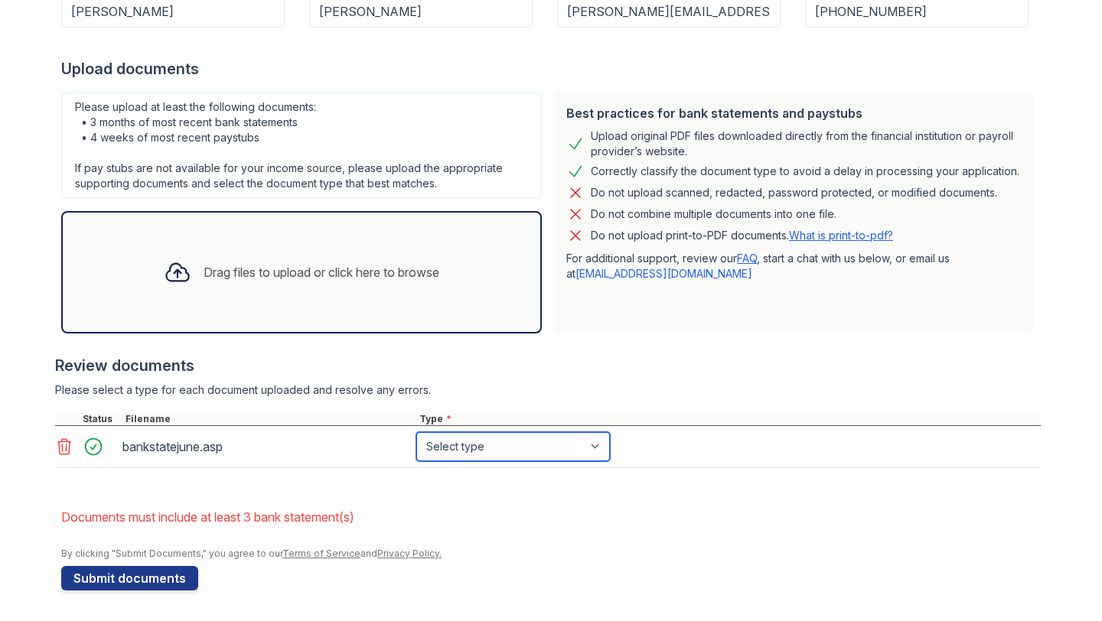
click at [497, 448] on select "Select type Paystub Bank Statement Offer Letter Tax Documents Benefit Award Let…" at bounding box center [513, 446] width 194 height 29
select select "bank_statement"
click at [416, 432] on select "Select type Paystub Bank Statement Offer Letter Tax Documents Benefit Award Let…" at bounding box center [513, 446] width 194 height 29
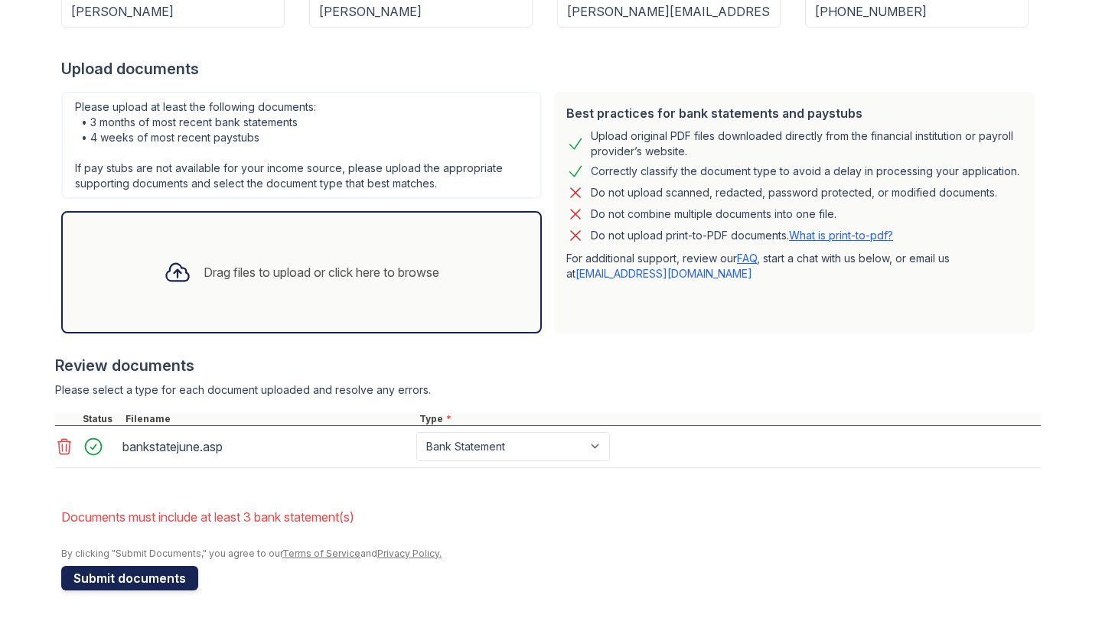
click at [84, 577] on button "Submit documents" at bounding box center [129, 578] width 137 height 24
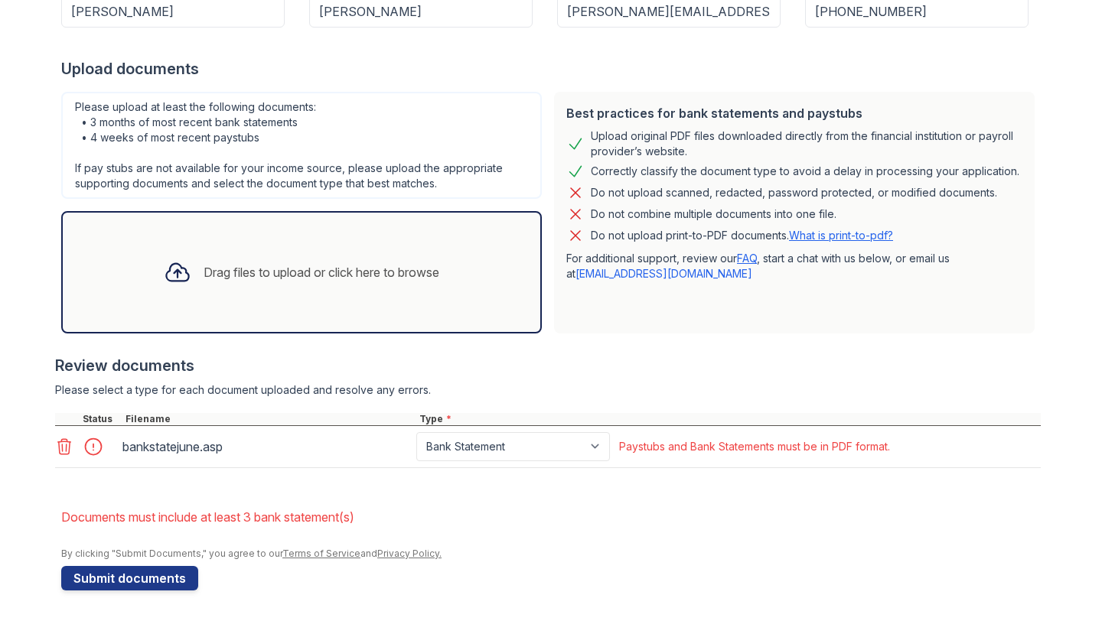
click at [50, 438] on div "Upload Documents for Arrive Union Wharf Please correct the errors below. Applic…" at bounding box center [550, 162] width 1053 height 918
click at [64, 449] on icon at bounding box center [64, 447] width 18 height 18
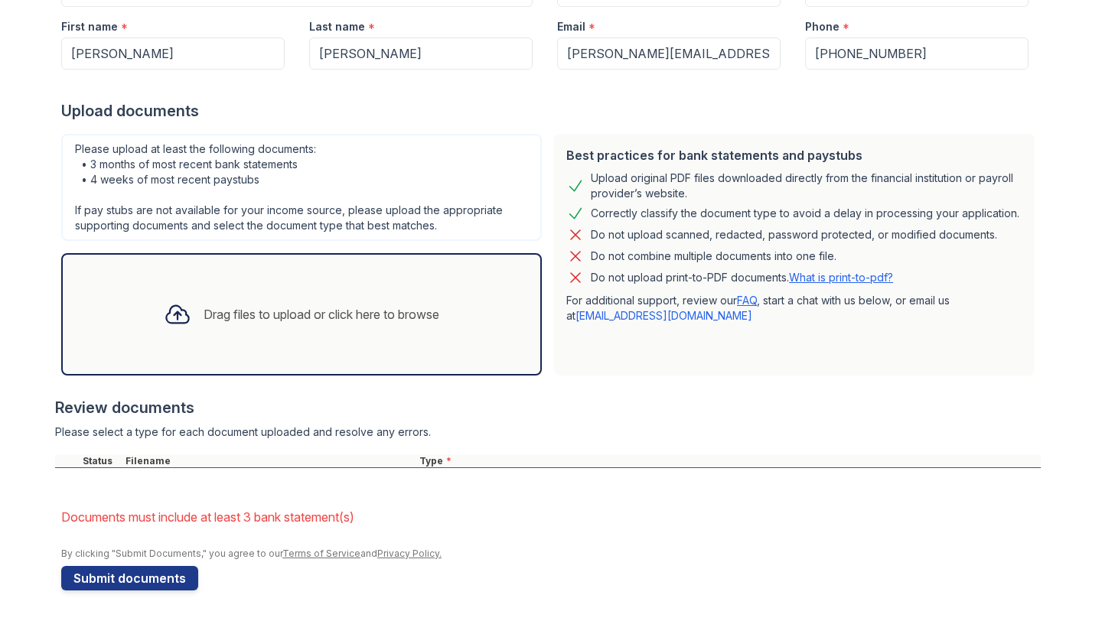
click at [151, 318] on div "Drag files to upload or click here to browse" at bounding box center [301, 314] width 300 height 52
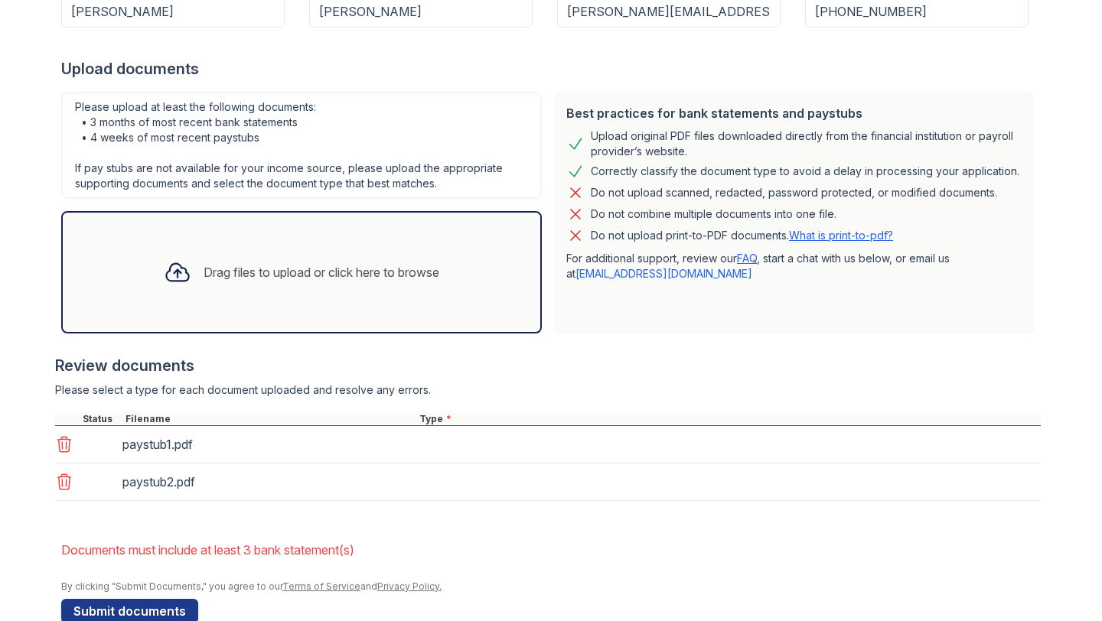
scroll to position [330, 0]
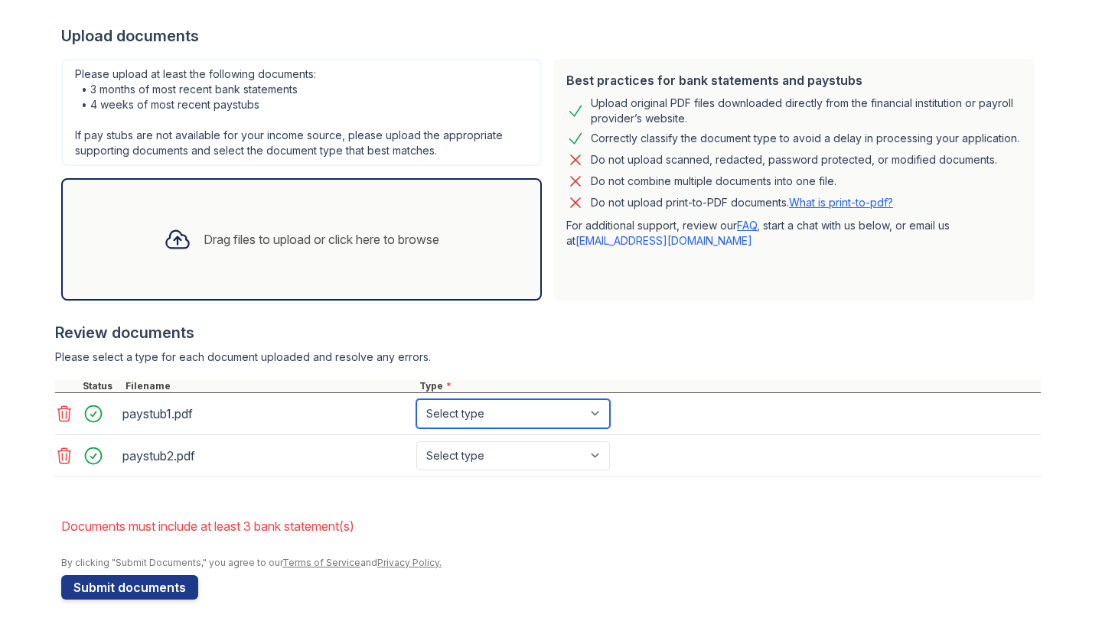
click at [546, 419] on select "Select type Paystub Bank Statement Offer Letter Tax Documents Benefit Award Let…" at bounding box center [513, 413] width 194 height 29
select select "paystub"
click at [416, 399] on select "Select type Paystub Bank Statement Offer Letter Tax Documents Benefit Award Let…" at bounding box center [513, 413] width 194 height 29
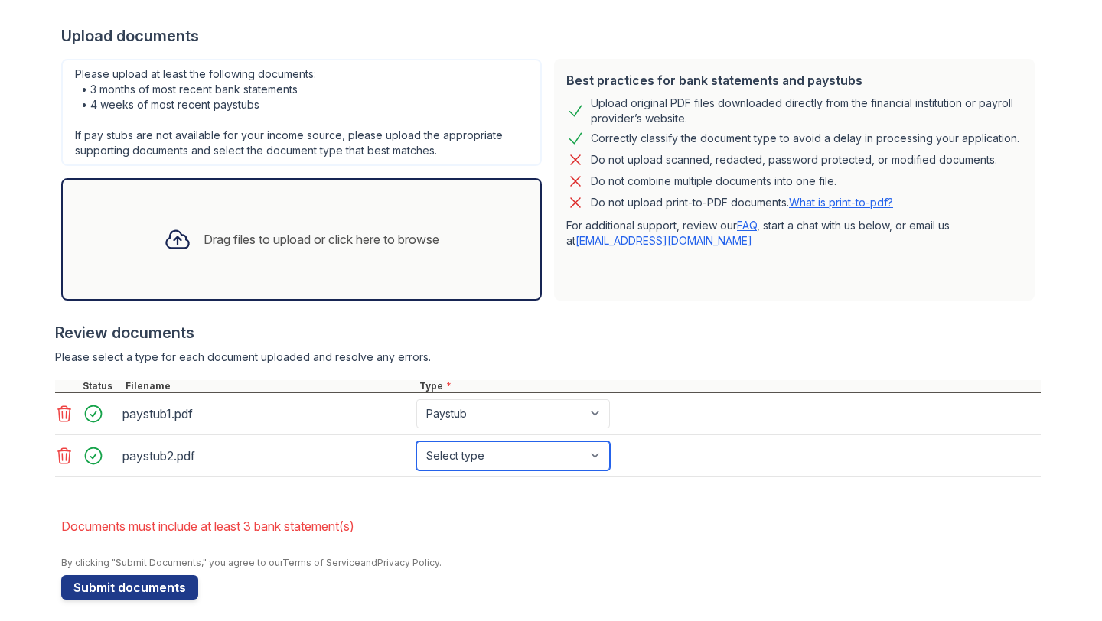
click at [552, 451] on select "Select type Paystub Bank Statement Offer Letter Tax Documents Benefit Award Let…" at bounding box center [513, 455] width 194 height 29
select select "paystub"
click at [416, 441] on select "Select type Paystub Bank Statement Offer Letter Tax Documents Benefit Award Let…" at bounding box center [513, 455] width 194 height 29
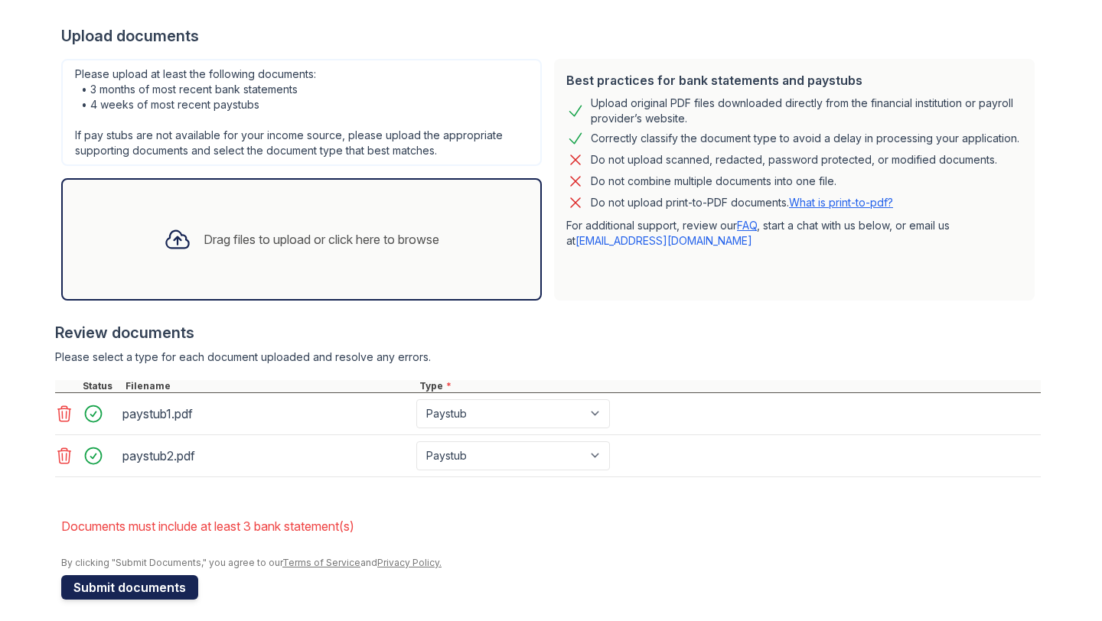
click at [165, 586] on button "Submit documents" at bounding box center [129, 587] width 137 height 24
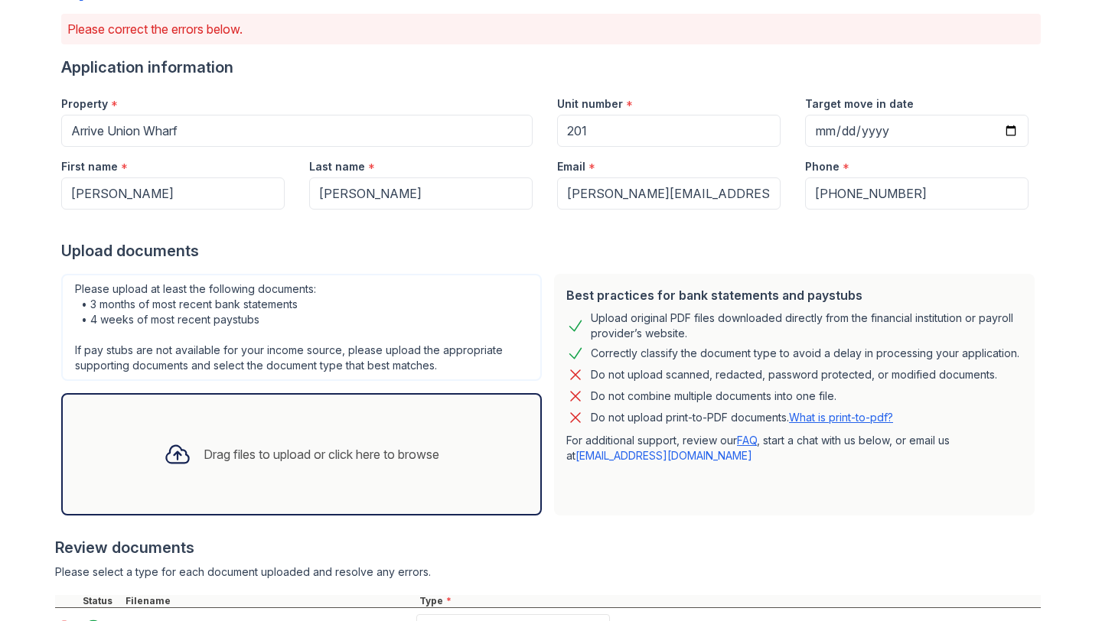
scroll to position [339, 0]
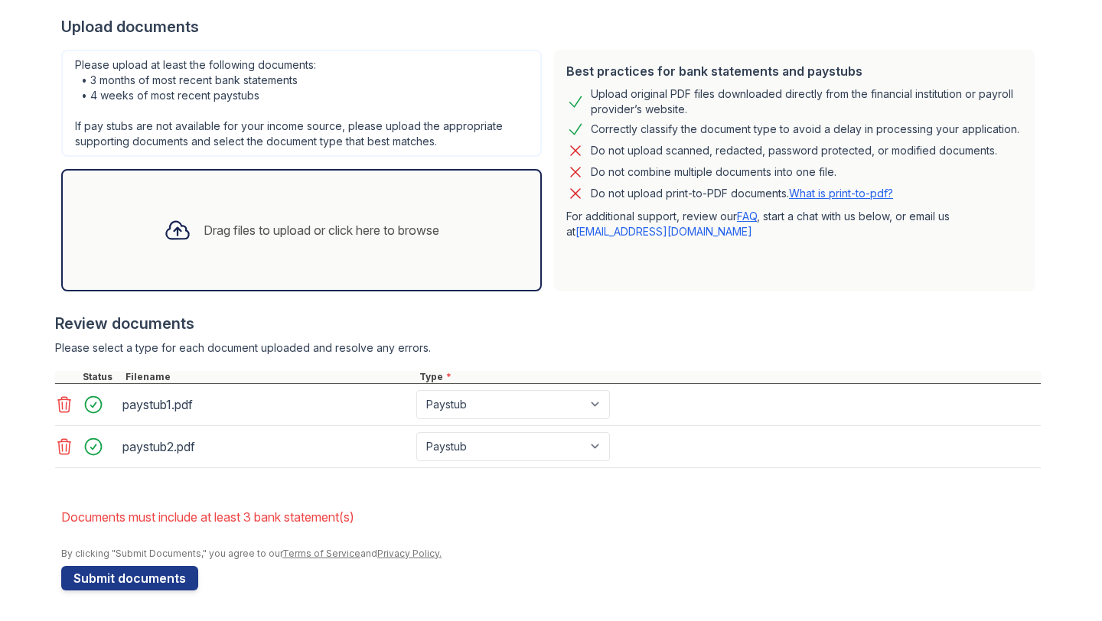
click at [166, 226] on icon at bounding box center [178, 231] width 28 height 28
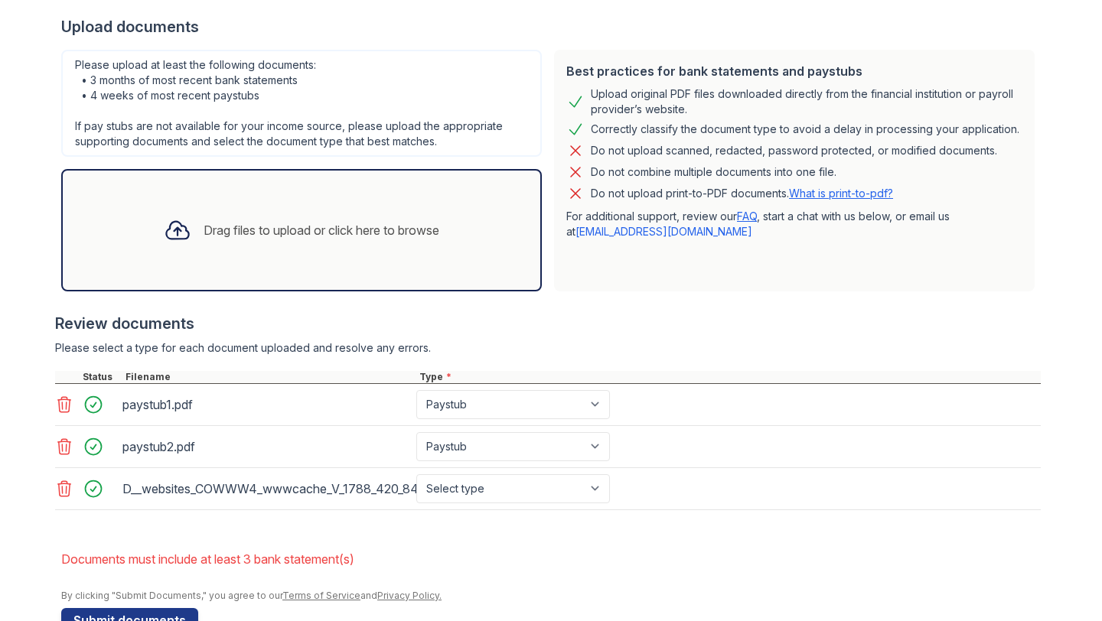
click at [167, 211] on div at bounding box center [178, 230] width 40 height 40
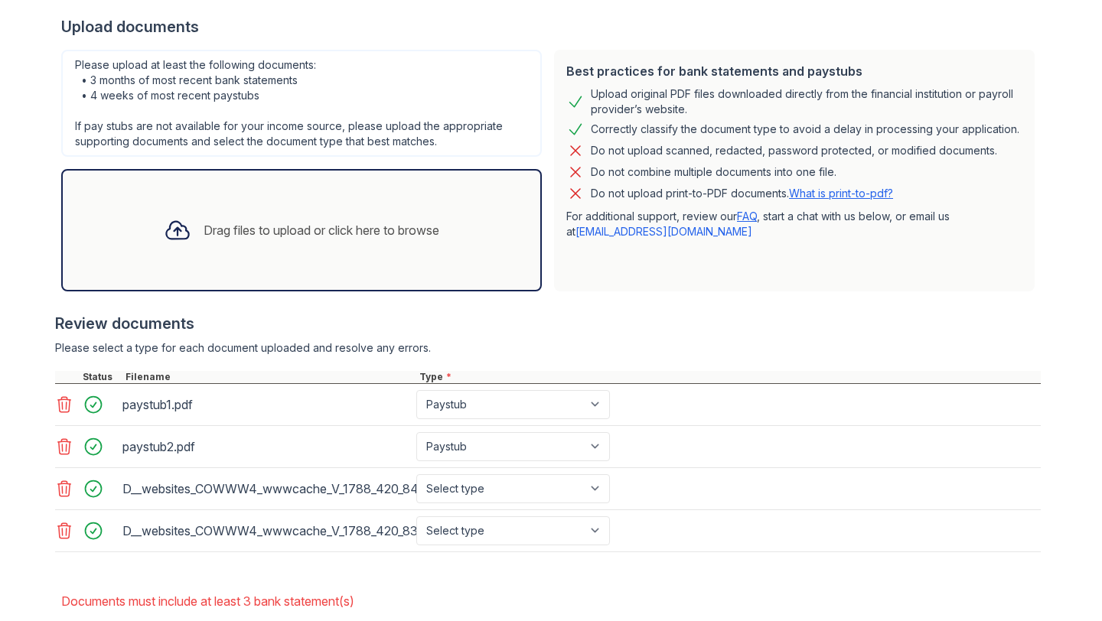
click at [196, 256] on div "Drag files to upload or click here to browse" at bounding box center [301, 230] width 300 height 52
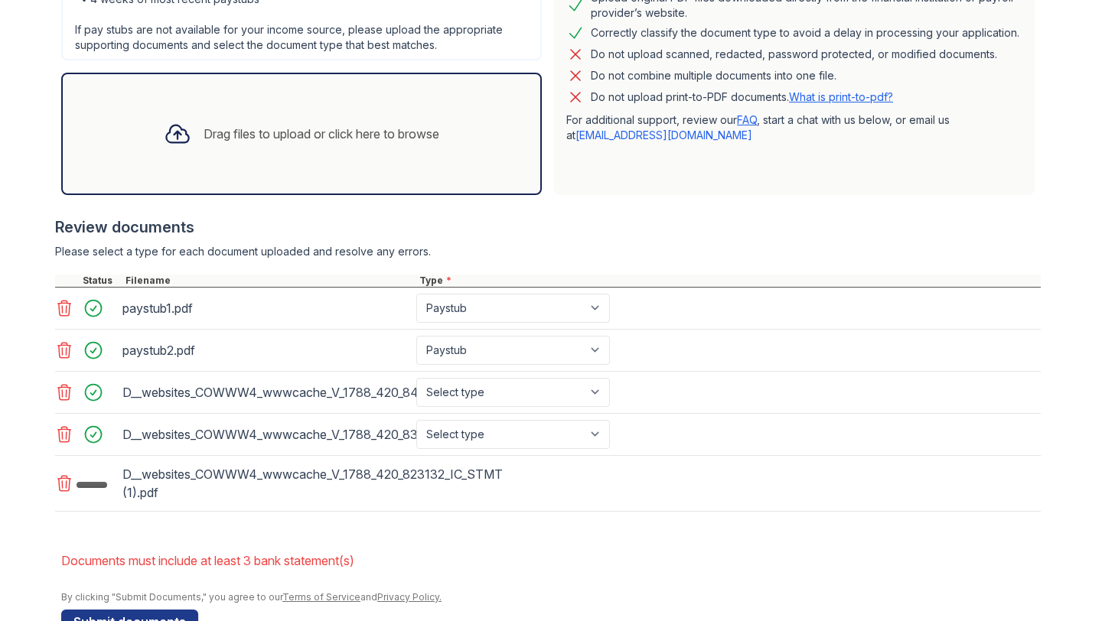
scroll to position [479, 0]
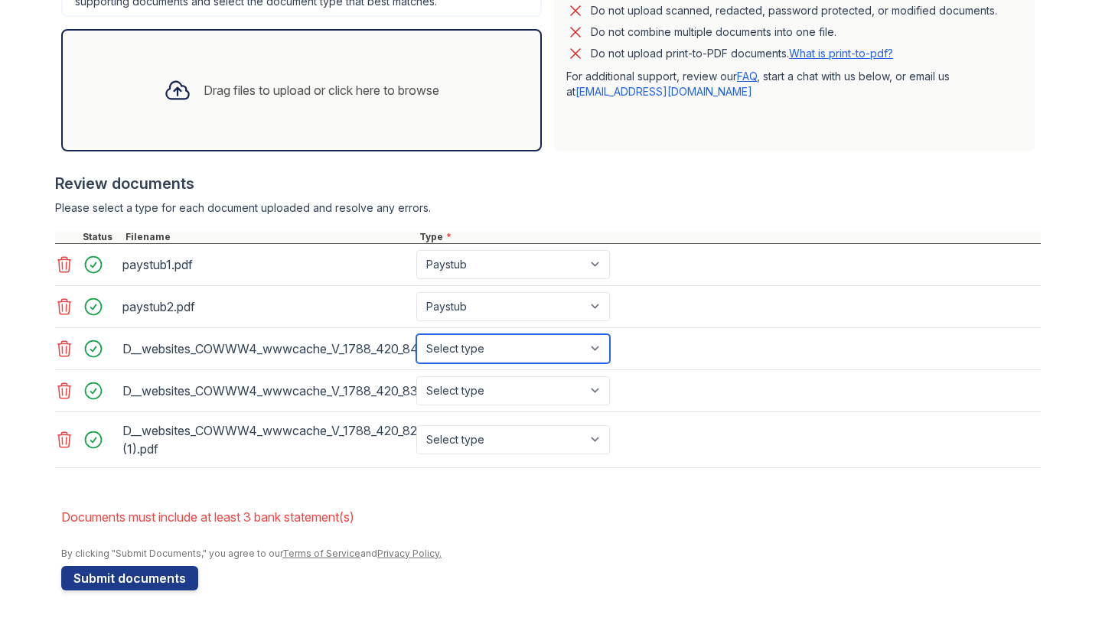
click at [565, 350] on select "Select type Paystub Bank Statement Offer Letter Tax Documents Benefit Award Let…" at bounding box center [513, 348] width 194 height 29
select select "bank_statement"
click at [416, 334] on select "Select type Paystub Bank Statement Offer Letter Tax Documents Benefit Award Let…" at bounding box center [513, 348] width 194 height 29
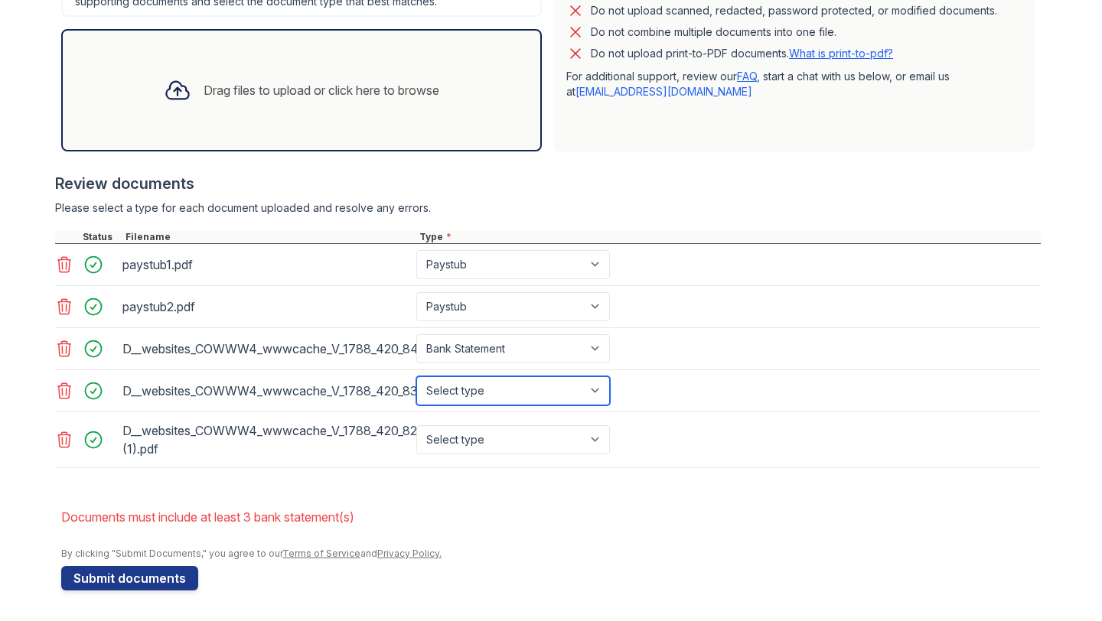
click at [558, 389] on select "Select type Paystub Bank Statement Offer Letter Tax Documents Benefit Award Let…" at bounding box center [513, 390] width 194 height 29
select select "bank_statement"
click at [416, 376] on select "Select type Paystub Bank Statement Offer Letter Tax Documents Benefit Award Let…" at bounding box center [513, 390] width 194 height 29
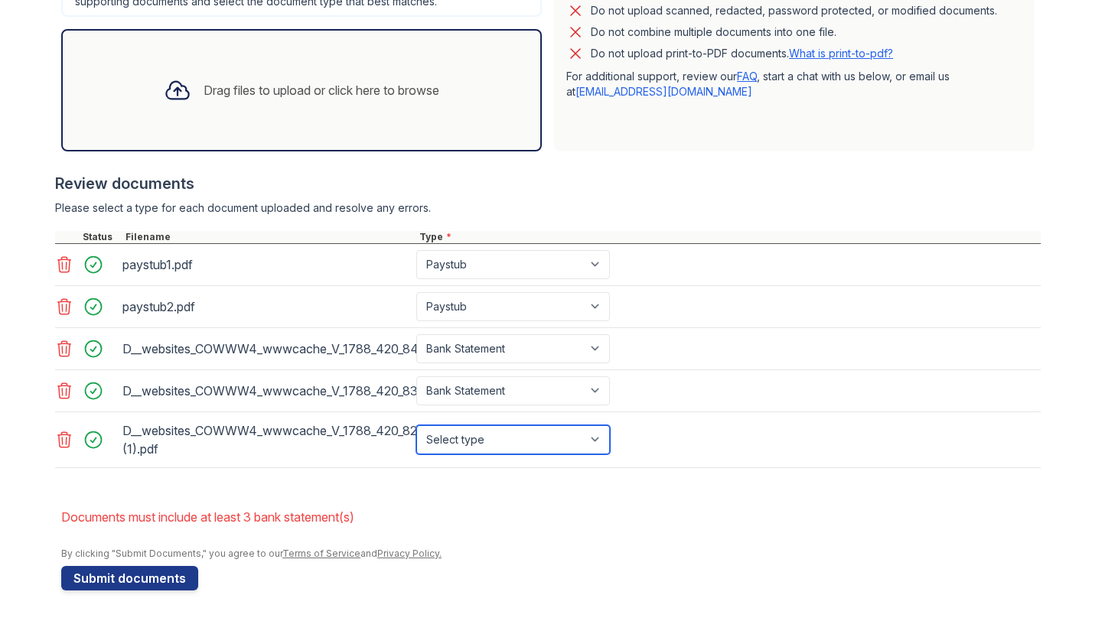
click at [555, 435] on select "Select type Paystub Bank Statement Offer Letter Tax Documents Benefit Award Let…" at bounding box center [513, 439] width 194 height 29
select select "bank_statement"
click at [416, 425] on select "Select type Paystub Bank Statement Offer Letter Tax Documents Benefit Award Let…" at bounding box center [513, 439] width 194 height 29
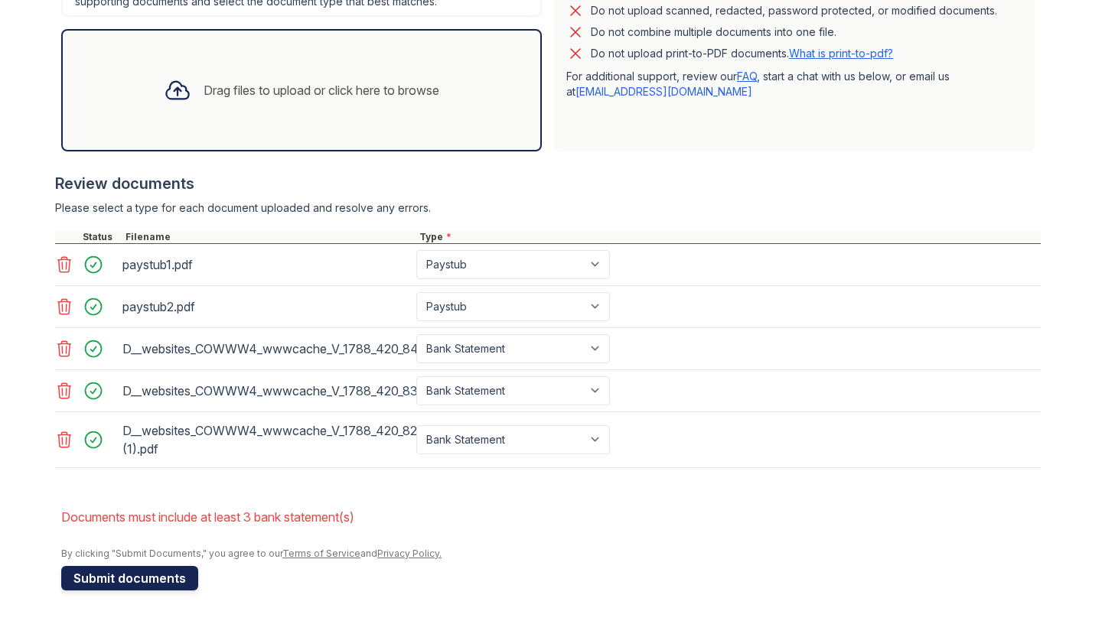
click at [153, 575] on button "Submit documents" at bounding box center [129, 578] width 137 height 24
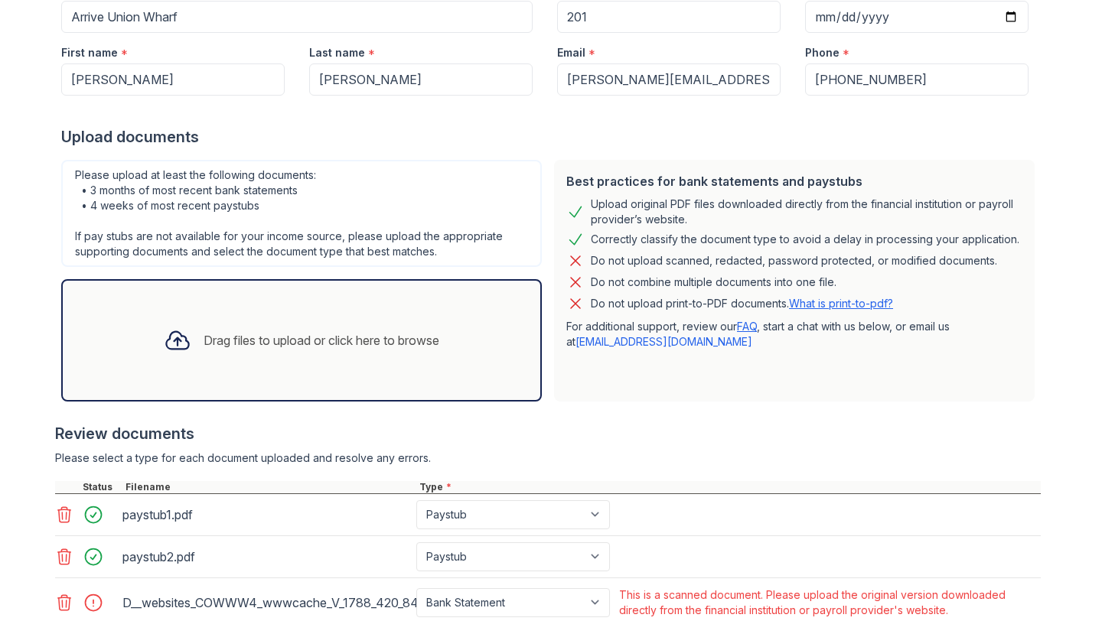
scroll to position [445, 0]
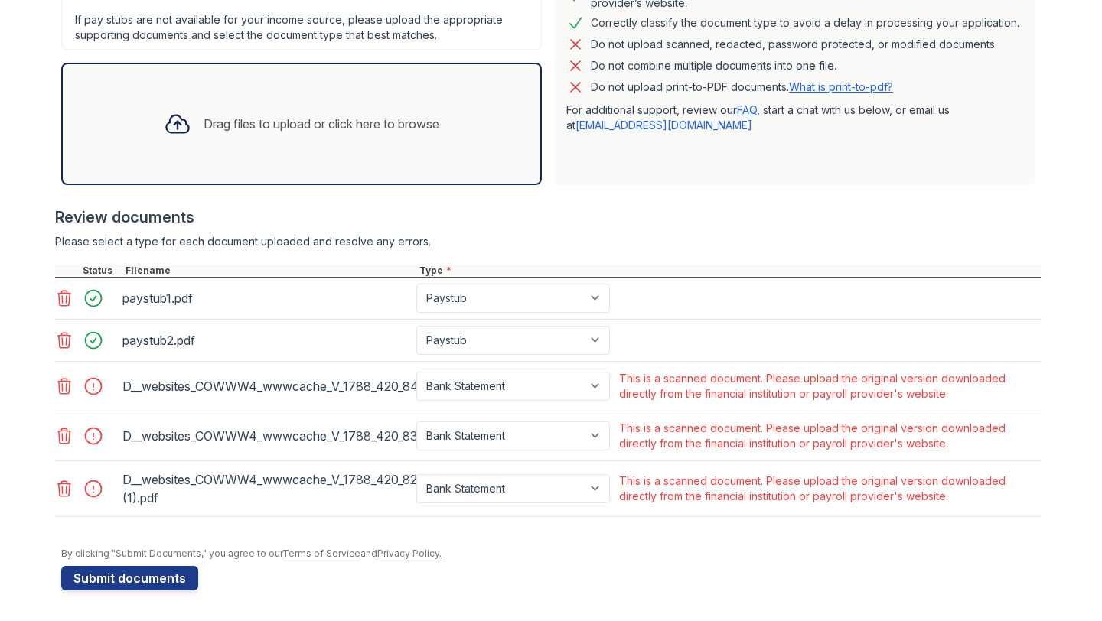
click at [58, 386] on icon at bounding box center [64, 386] width 13 height 15
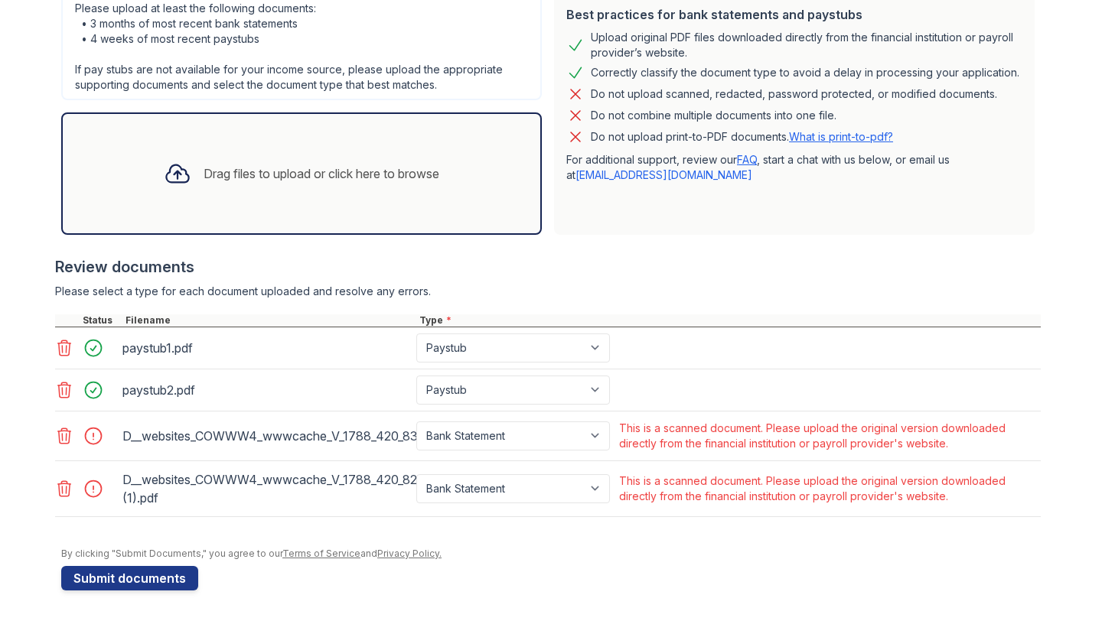
click at [61, 434] on icon at bounding box center [64, 435] width 13 height 15
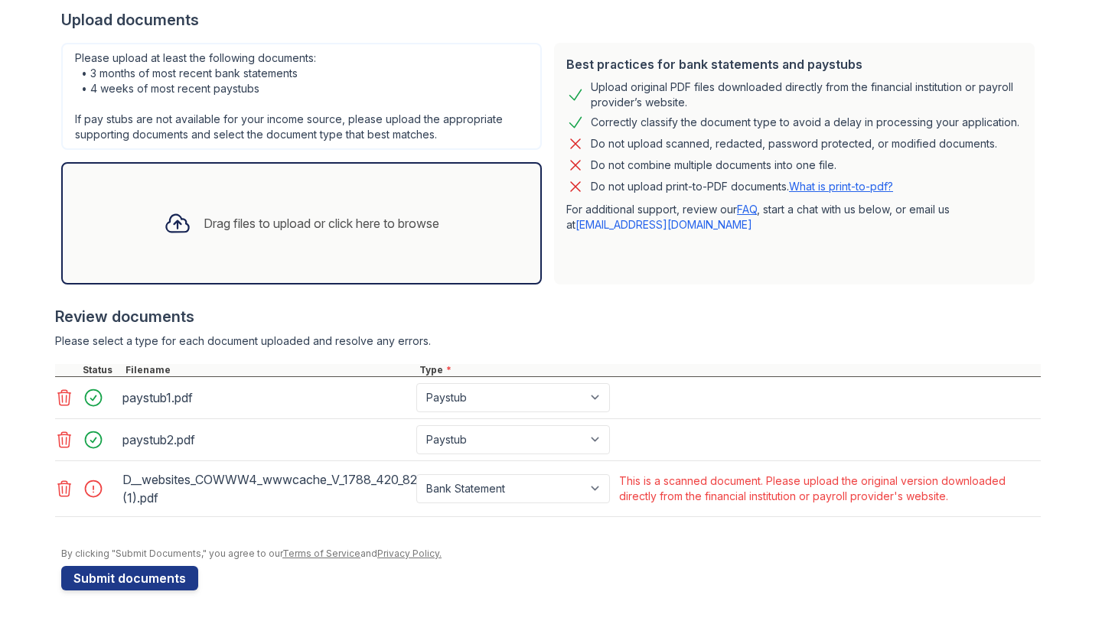
click at [64, 495] on icon at bounding box center [64, 489] width 18 height 18
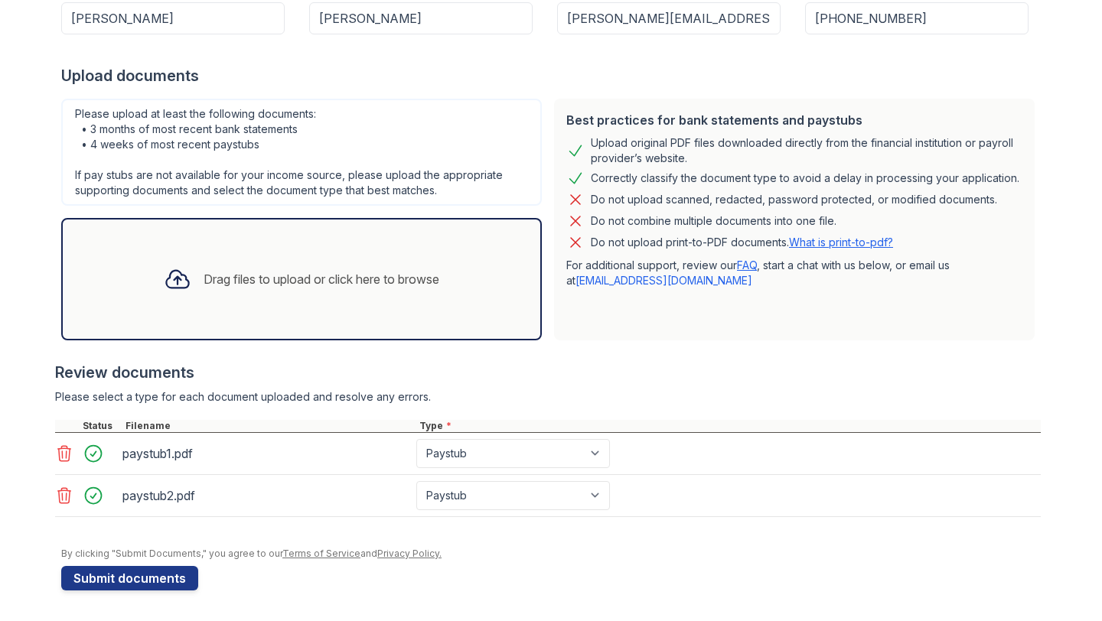
scroll to position [290, 0]
click at [204, 272] on div "Drag files to upload or click here to browse" at bounding box center [322, 279] width 236 height 18
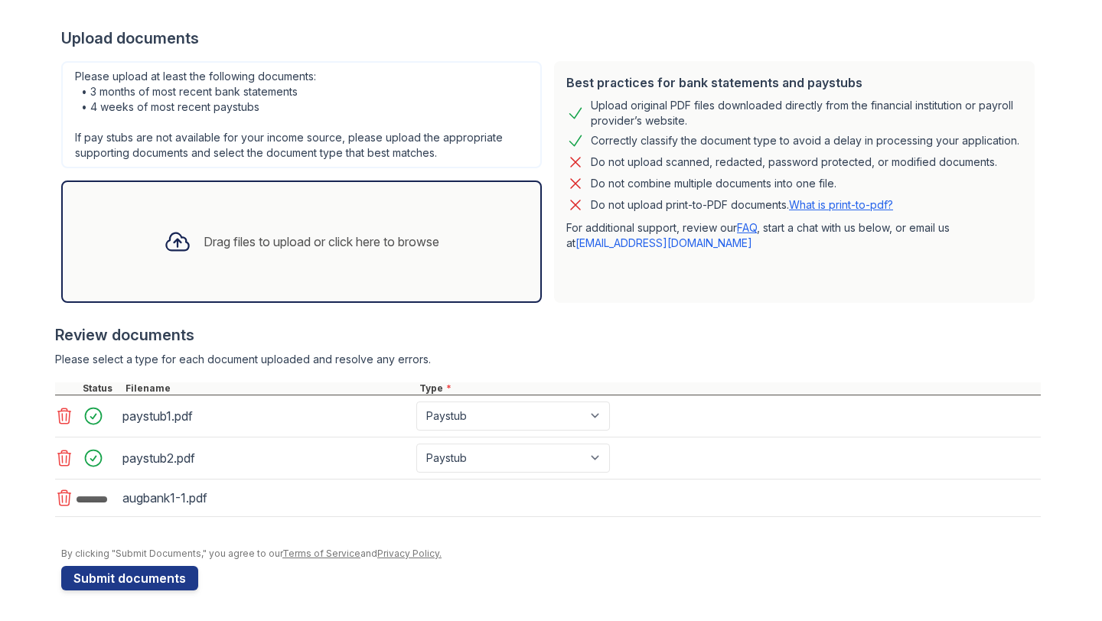
scroll to position [332, 0]
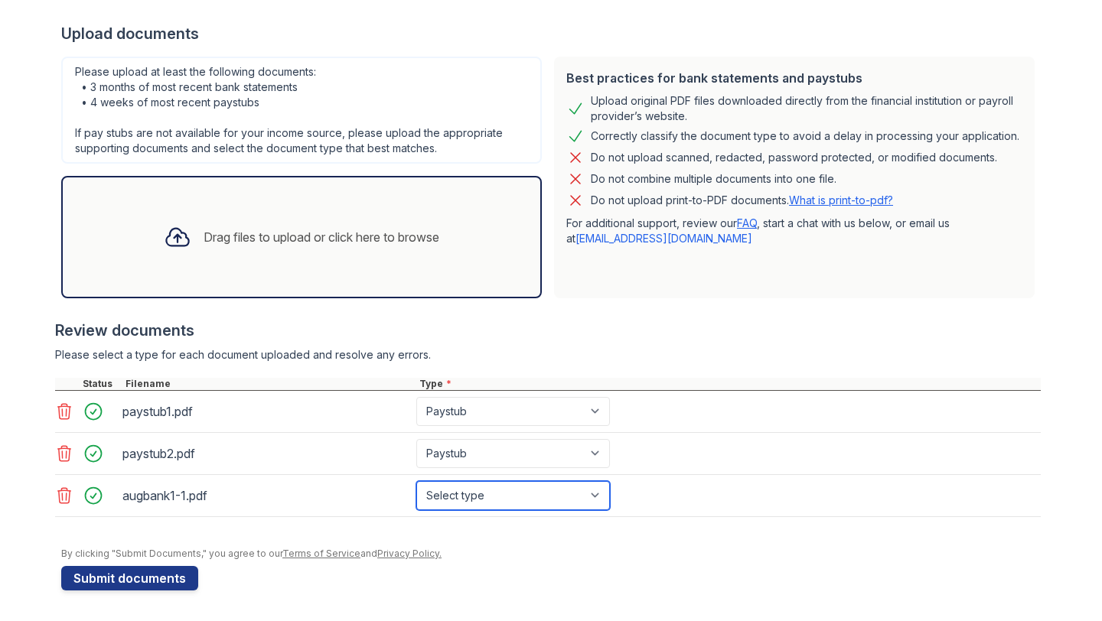
click at [557, 494] on select "Select type Paystub Bank Statement Offer Letter Tax Documents Benefit Award Let…" at bounding box center [513, 495] width 194 height 29
select select "bank_statement"
click at [416, 481] on select "Select type Paystub Bank Statement Offer Letter Tax Documents Benefit Award Let…" at bounding box center [513, 495] width 194 height 29
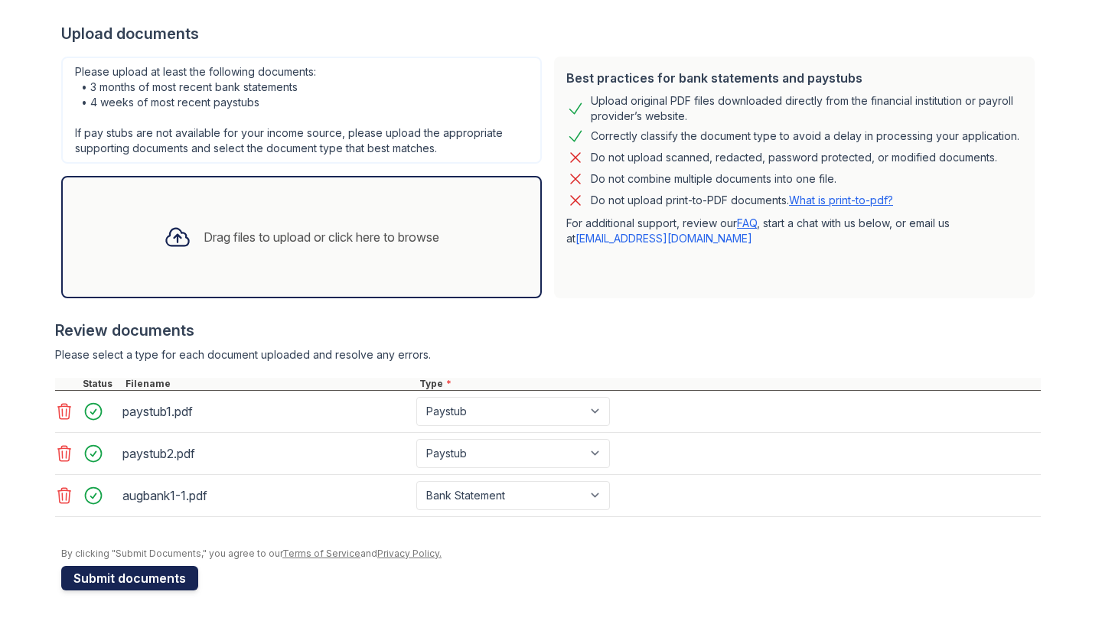
click at [161, 572] on button "Submit documents" at bounding box center [129, 578] width 137 height 24
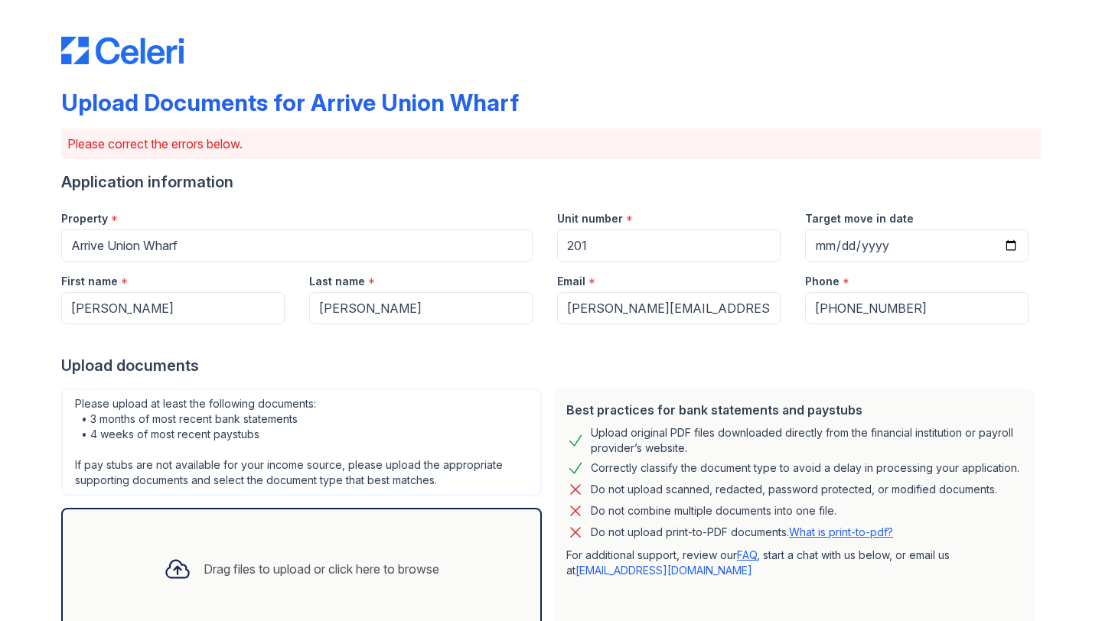
scroll to position [389, 0]
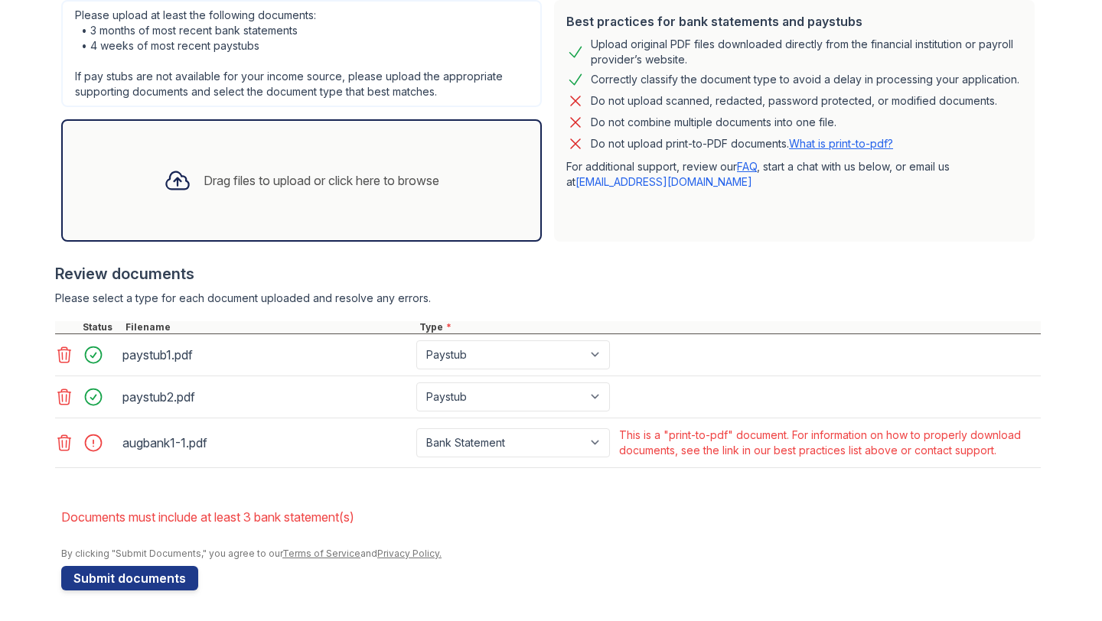
click at [62, 448] on icon at bounding box center [64, 442] width 13 height 15
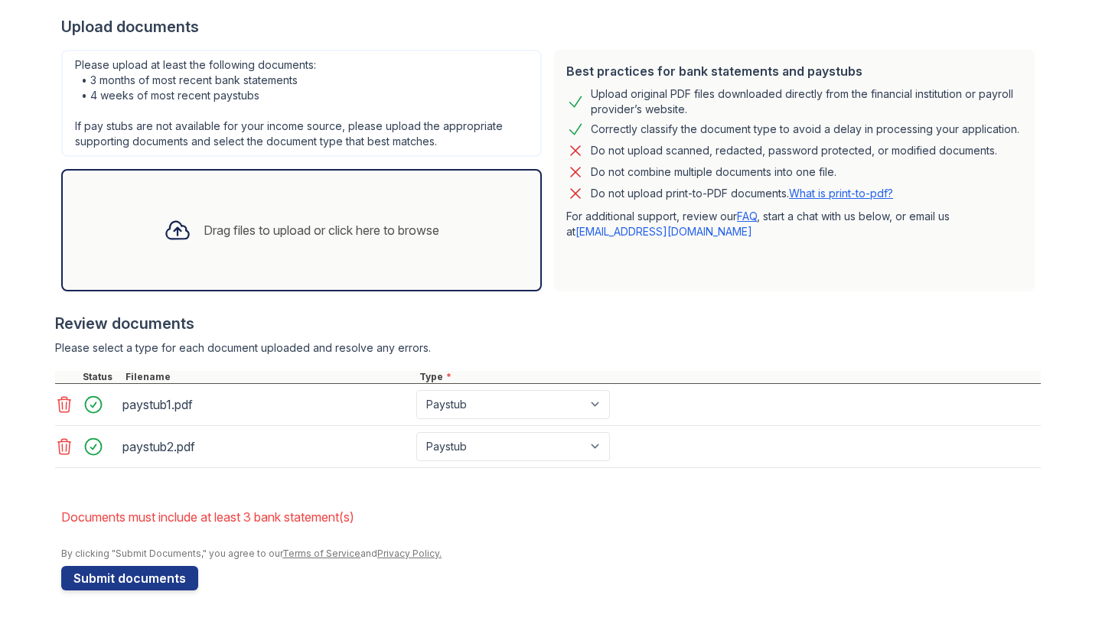
click at [230, 230] on div "Drag files to upload or click here to browse" at bounding box center [322, 230] width 236 height 18
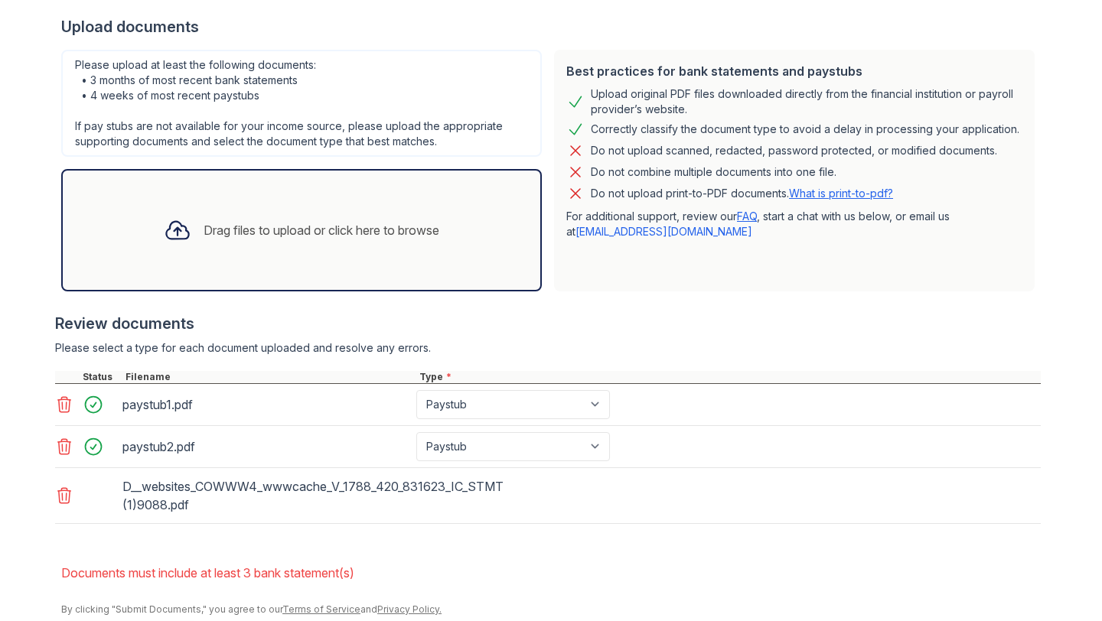
scroll to position [389, 0]
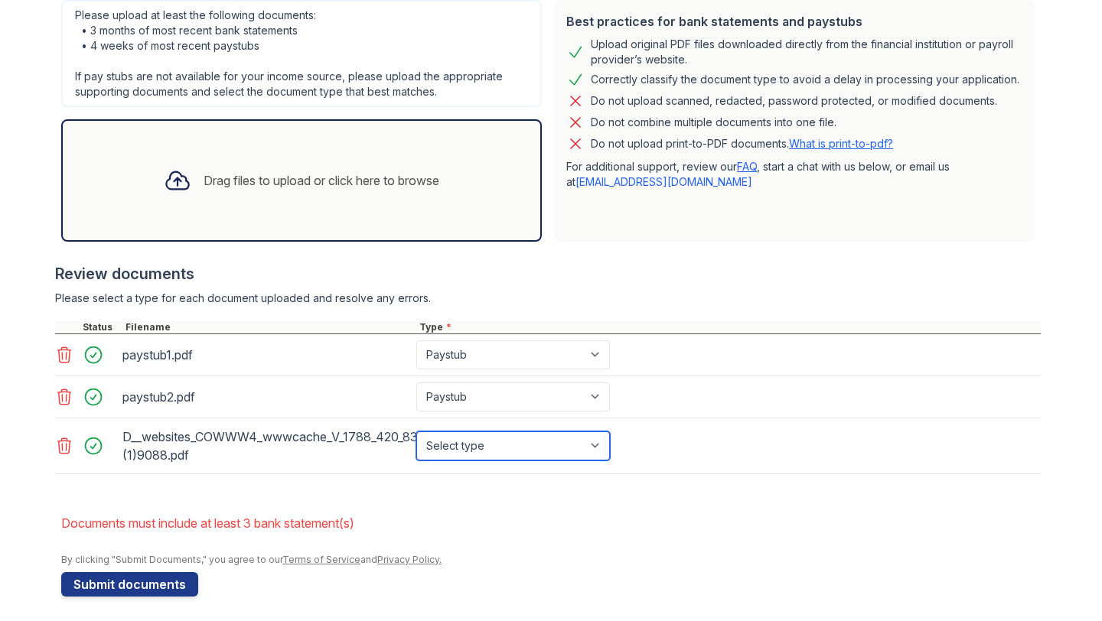
click at [526, 448] on select "Select type Paystub Bank Statement Offer Letter Tax Documents Benefit Award Let…" at bounding box center [513, 446] width 194 height 29
select select "bank_statement"
click at [416, 432] on select "Select type Paystub Bank Statement Offer Letter Tax Documents Benefit Award Let…" at bounding box center [513, 446] width 194 height 29
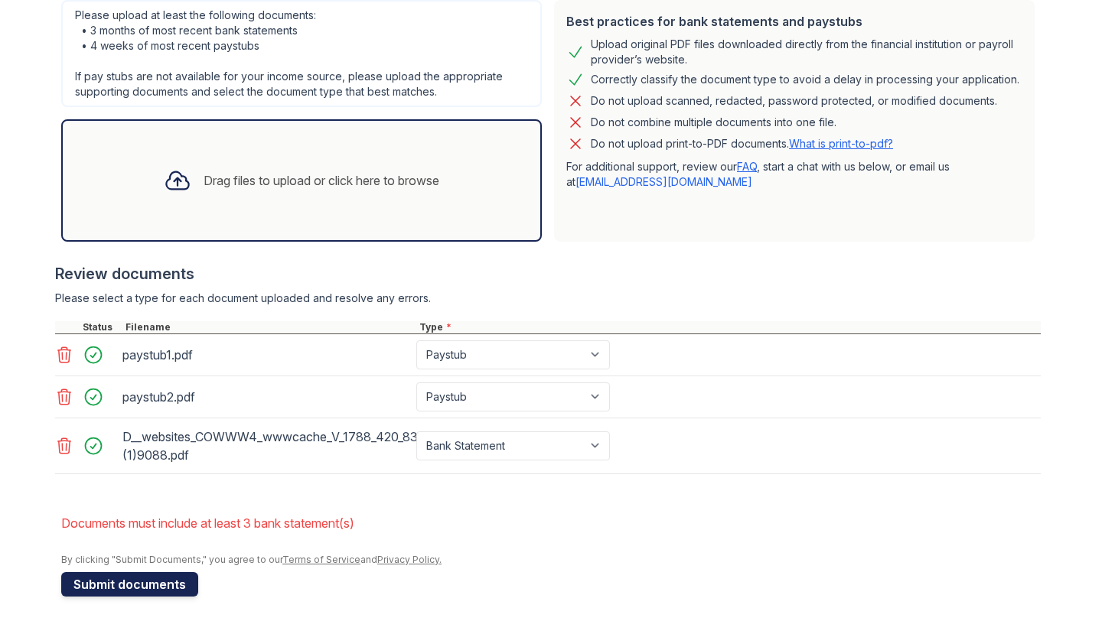
click at [156, 577] on button "Submit documents" at bounding box center [129, 584] width 137 height 24
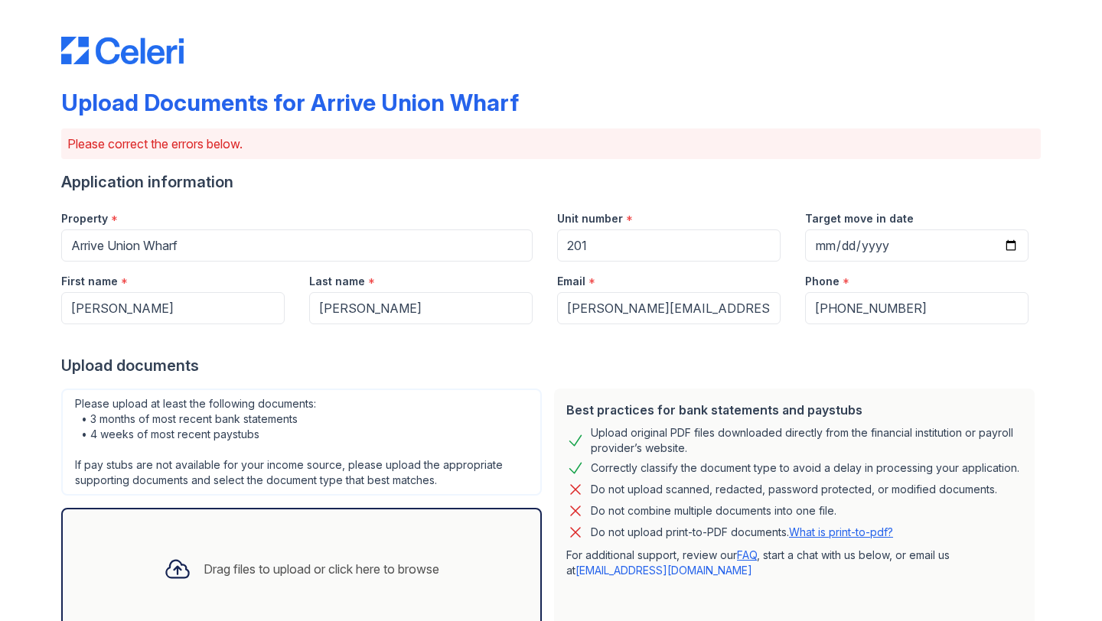
scroll to position [395, 0]
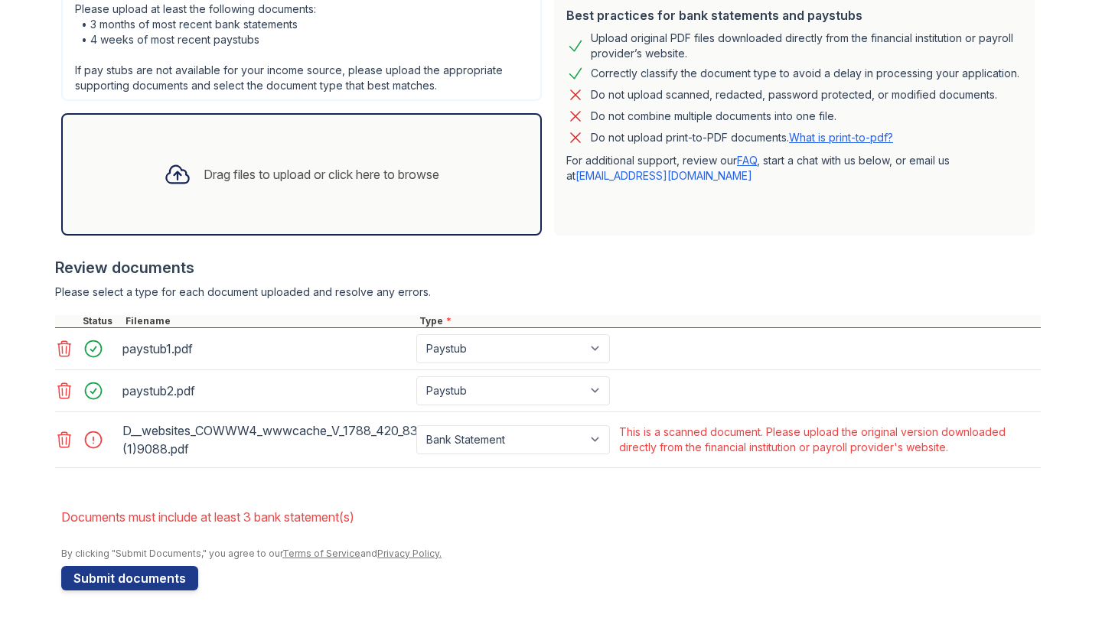
click at [67, 441] on icon at bounding box center [64, 440] width 18 height 18
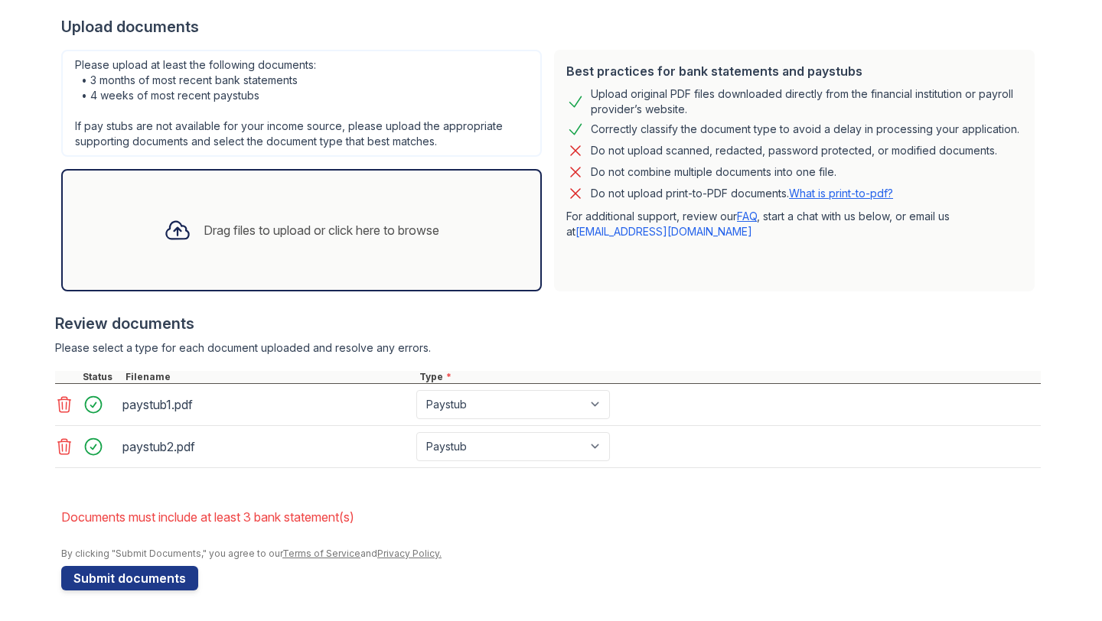
click at [243, 229] on div "Drag files to upload or click here to browse" at bounding box center [322, 230] width 236 height 18
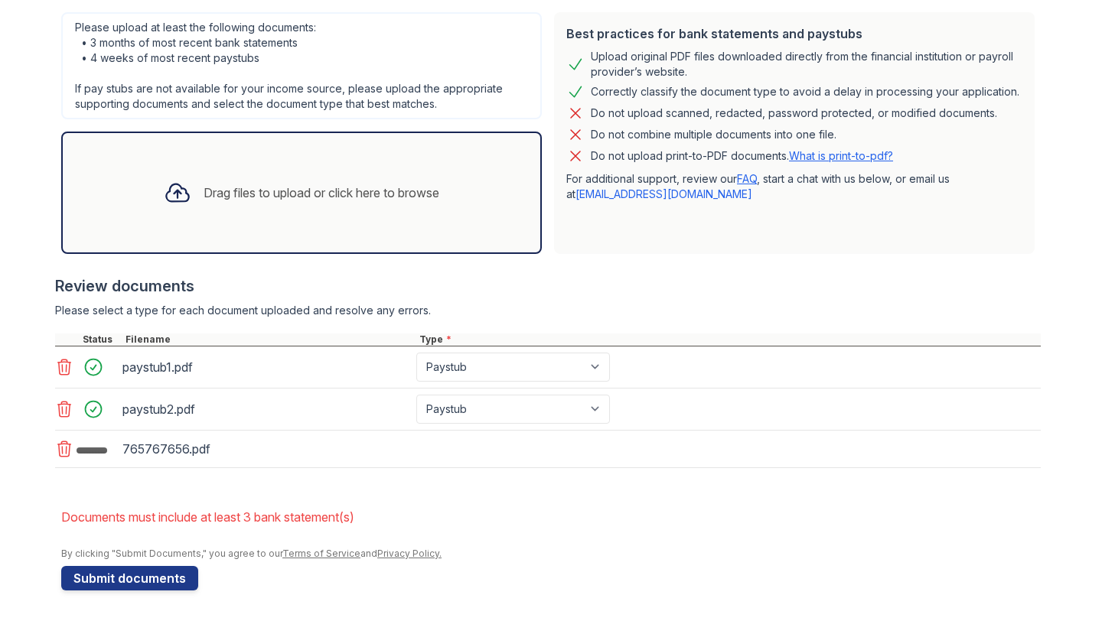
scroll to position [381, 0]
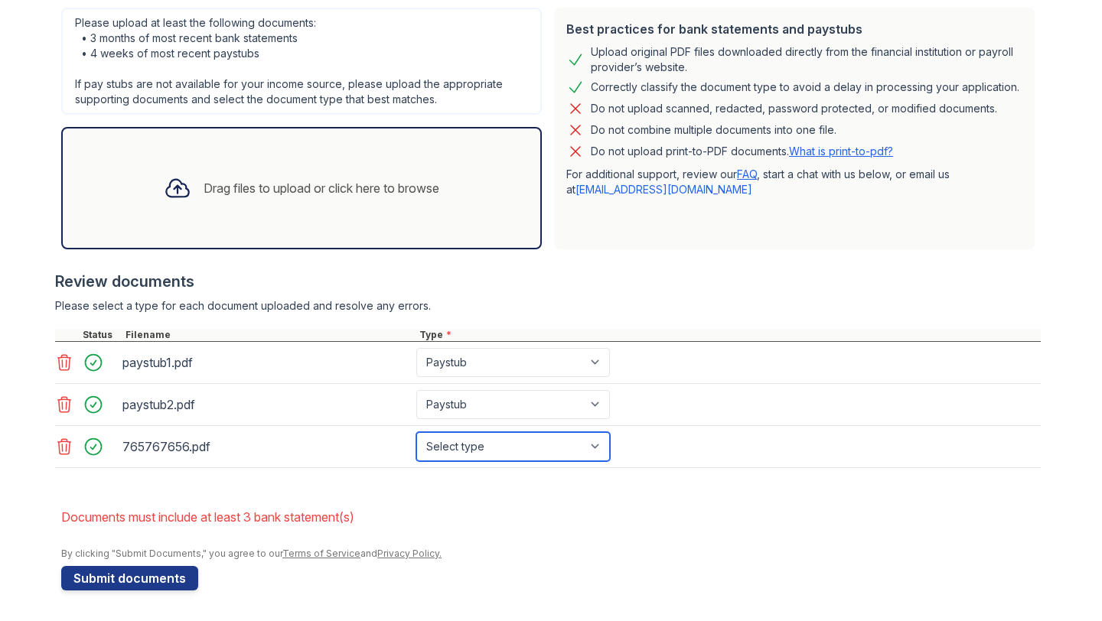
click at [494, 446] on select "Select type Paystub Bank Statement Offer Letter Tax Documents Benefit Award Let…" at bounding box center [513, 446] width 194 height 29
select select "bank_statement"
click at [416, 432] on select "Select type Paystub Bank Statement Offer Letter Tax Documents Benefit Award Let…" at bounding box center [513, 446] width 194 height 29
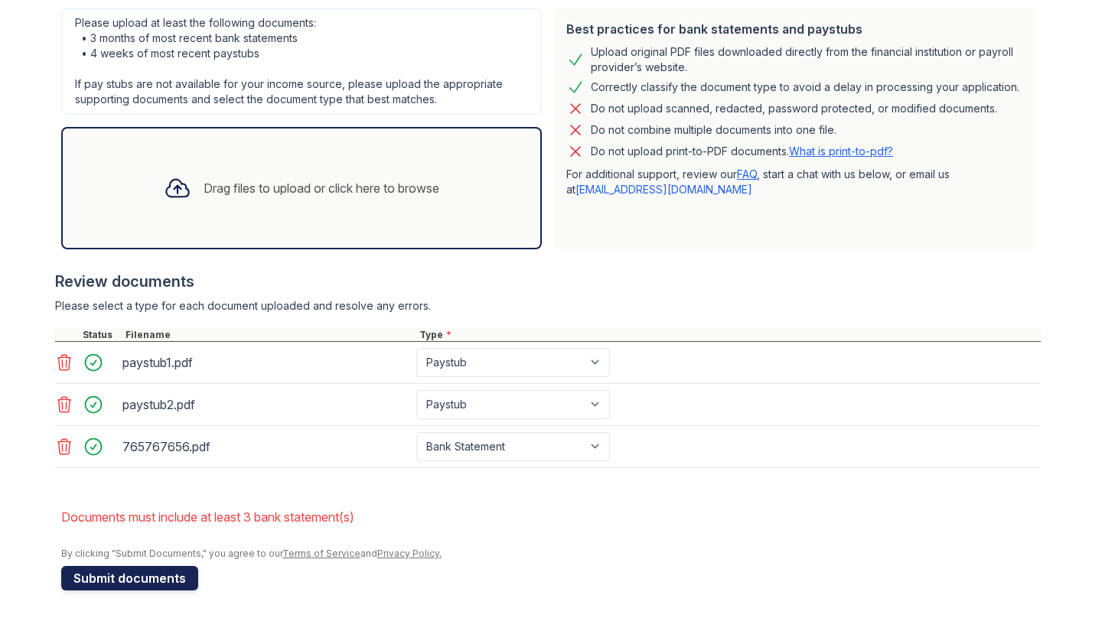
click at [149, 578] on button "Submit documents" at bounding box center [129, 578] width 137 height 24
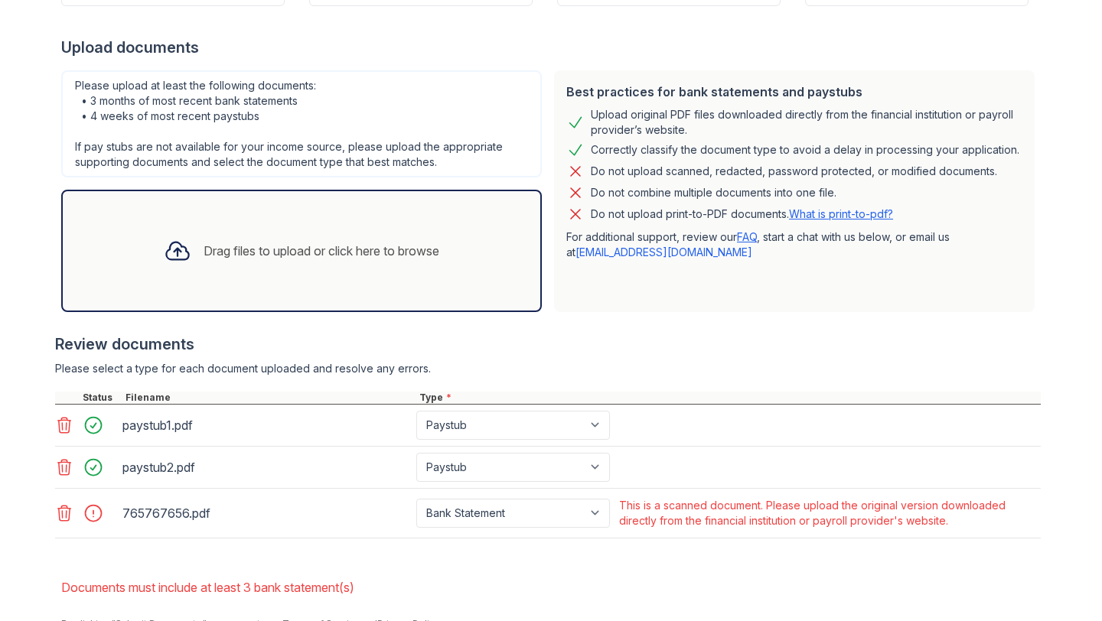
scroll to position [389, 0]
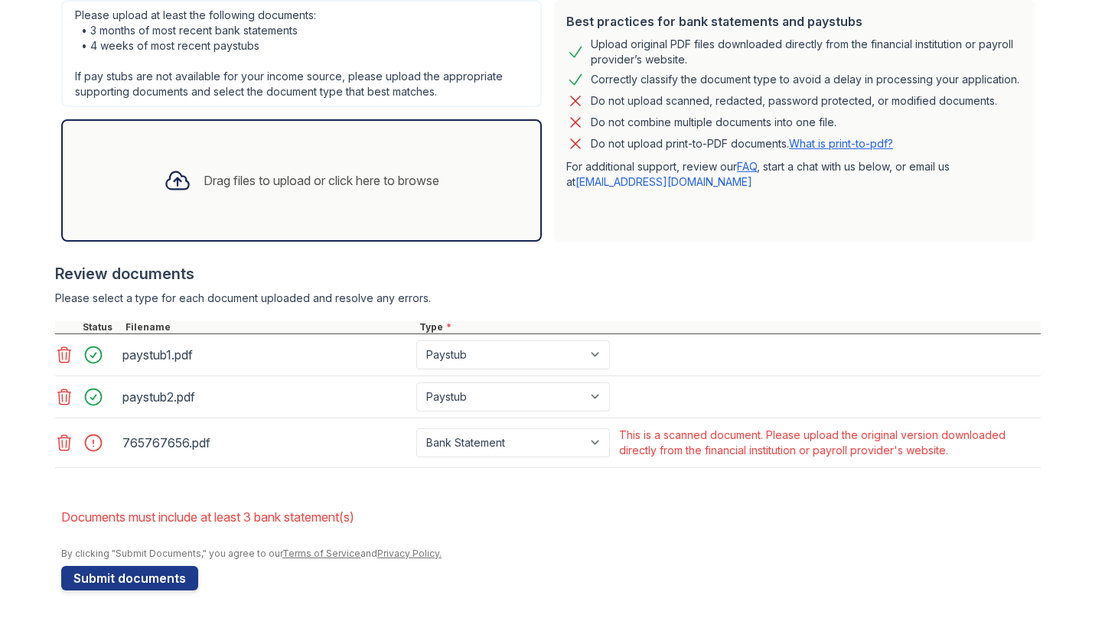
click at [891, 574] on form "Application information Property * Arrive Union Wharf Unit number * 201 Target …" at bounding box center [550, 187] width 979 height 808
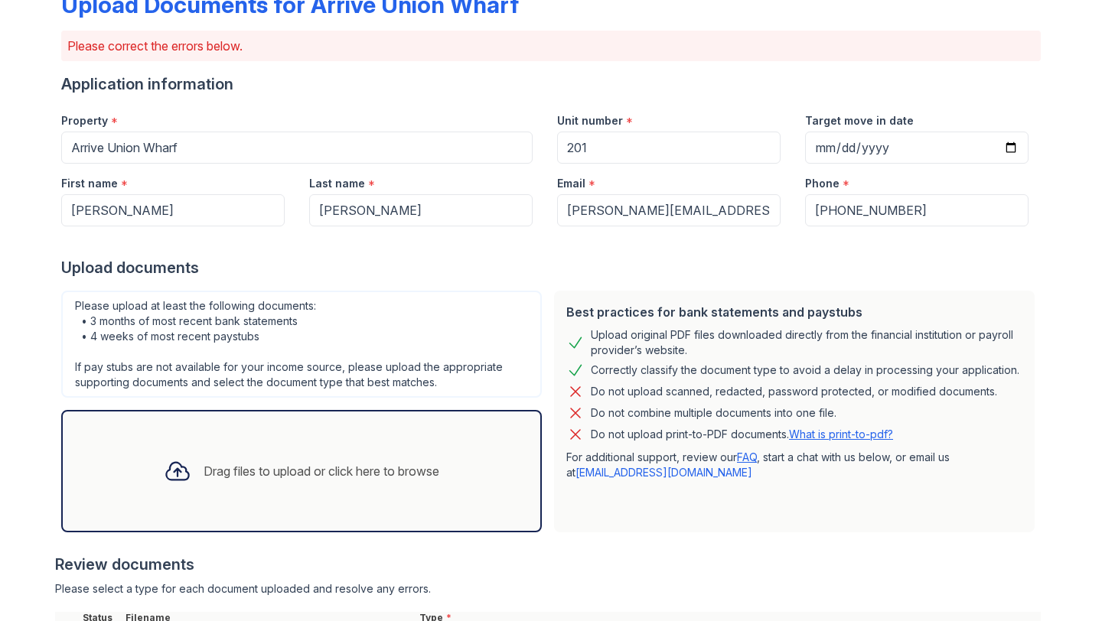
scroll to position [117, 0]
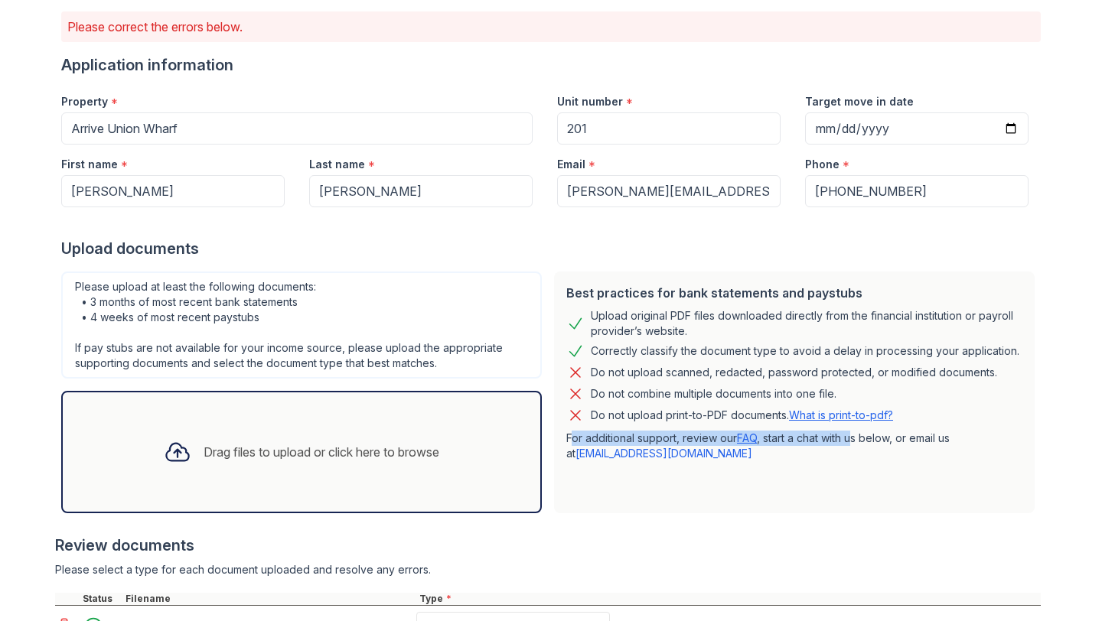
drag, startPoint x: 677, startPoint y: 430, endPoint x: 856, endPoint y: 441, distance: 179.4
click at [856, 441] on div "Best practices for bank statements and paystubs Upload original PDF files downl…" at bounding box center [794, 393] width 481 height 242
click at [842, 471] on div "Best practices for bank statements and paystubs Upload original PDF files downl…" at bounding box center [794, 393] width 481 height 242
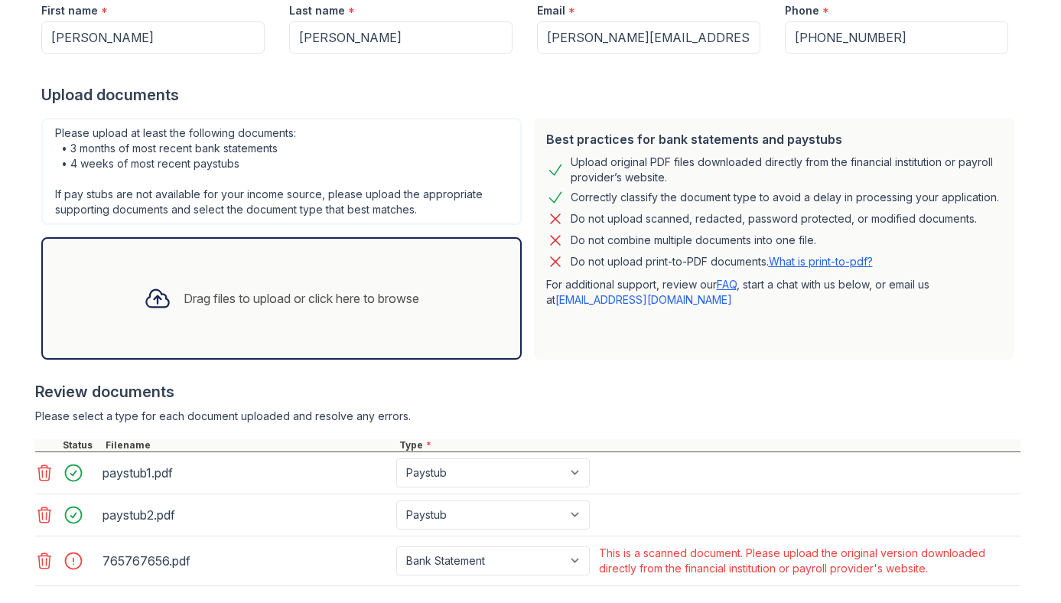
scroll to position [407, 0]
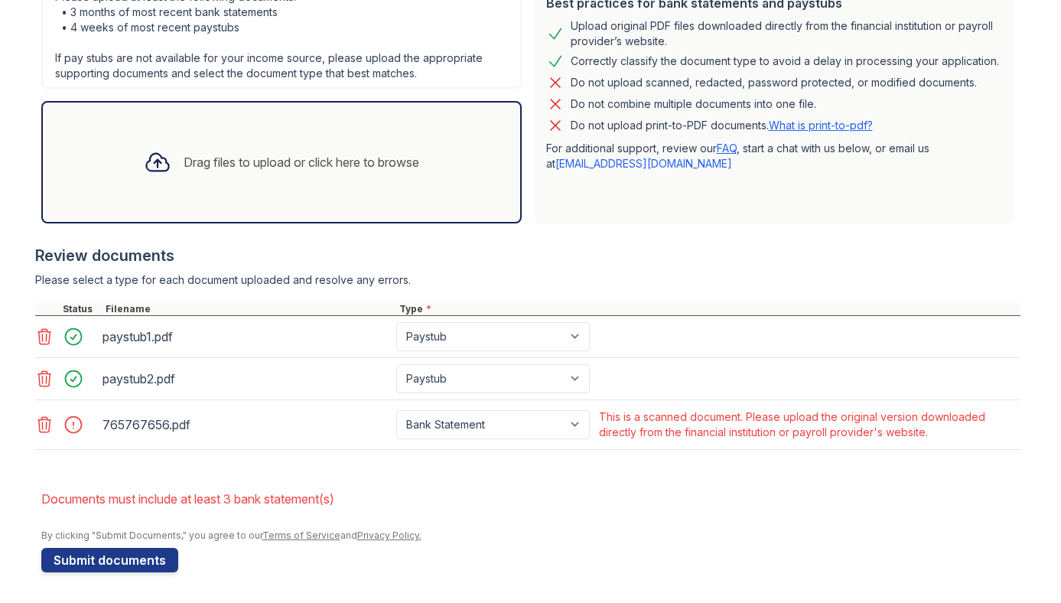
click at [45, 426] on icon at bounding box center [43, 424] width 13 height 15
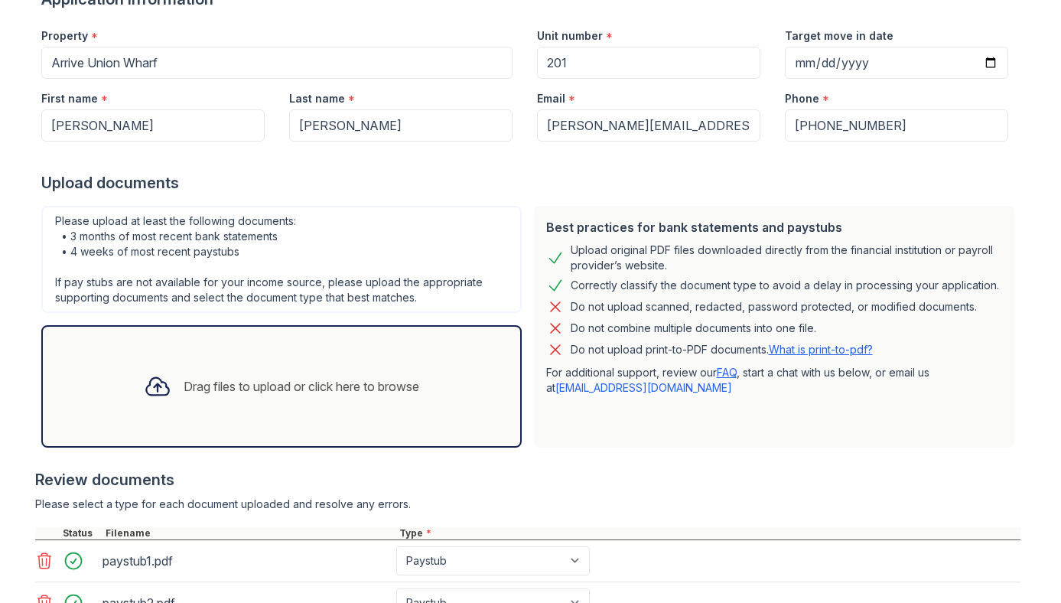
scroll to position [0, 0]
